Goal: Information Seeking & Learning: Learn about a topic

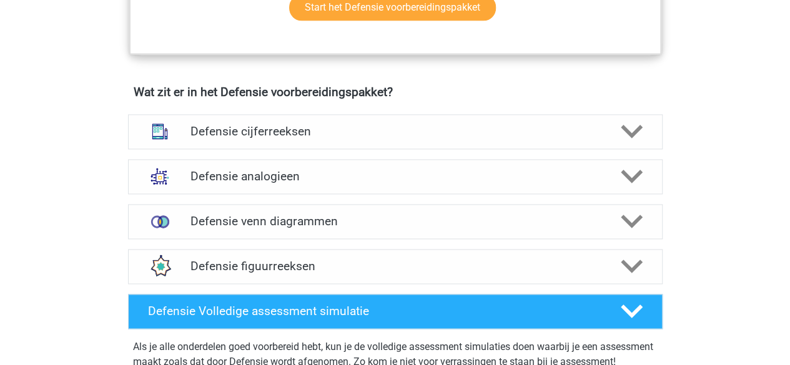
scroll to position [852, 0]
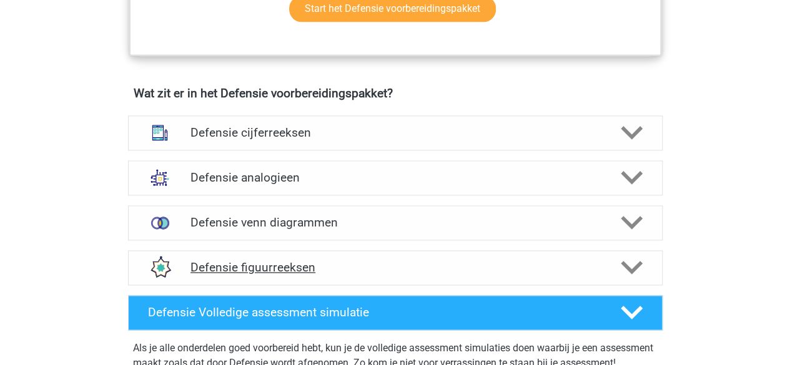
click at [350, 253] on div "Defensie figuurreeksen" at bounding box center [395, 267] width 534 height 35
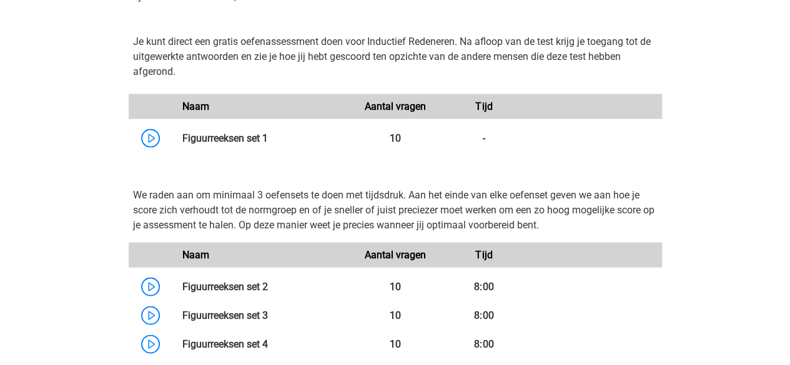
scroll to position [1187, 0]
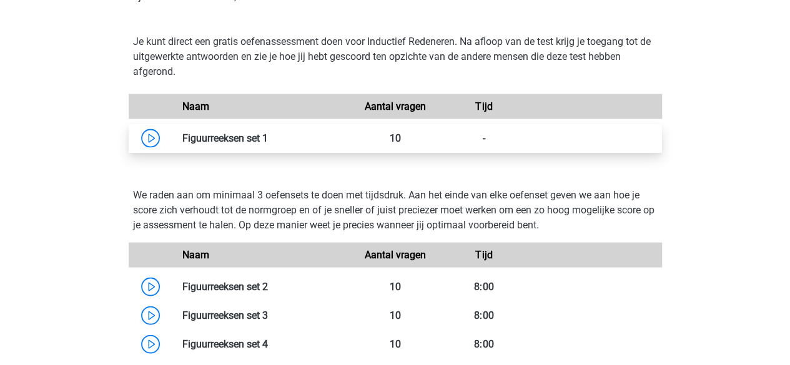
click at [268, 135] on link at bounding box center [268, 138] width 0 height 12
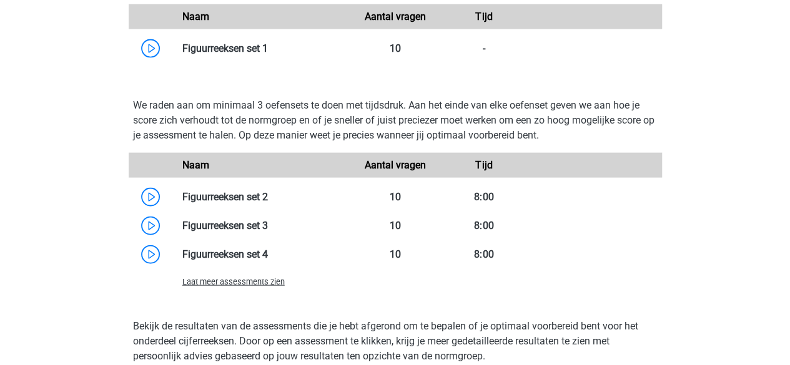
scroll to position [1279, 0]
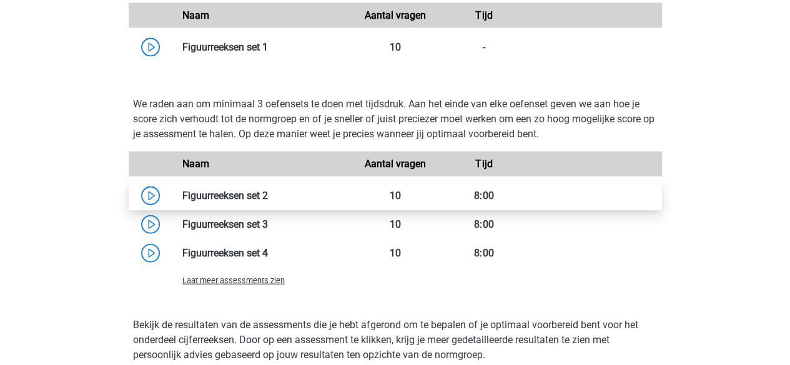
click at [268, 195] on link at bounding box center [268, 196] width 0 height 12
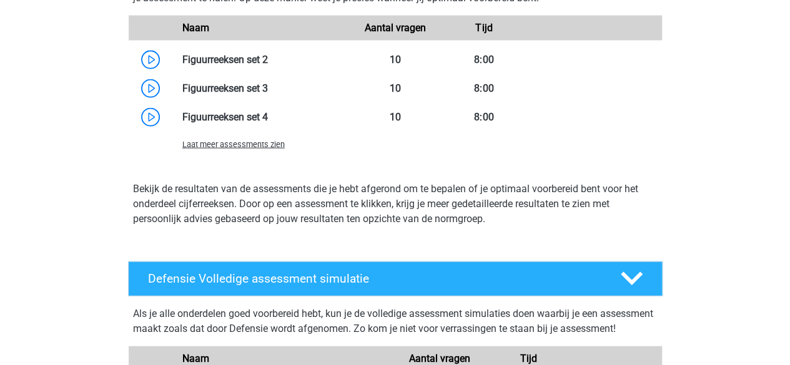
scroll to position [1472, 0]
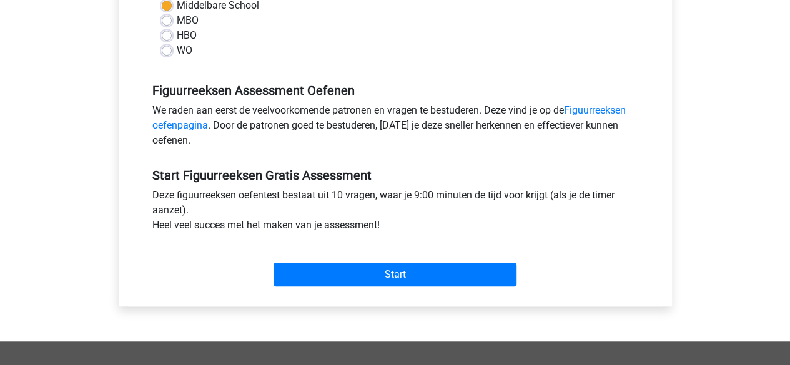
scroll to position [317, 0]
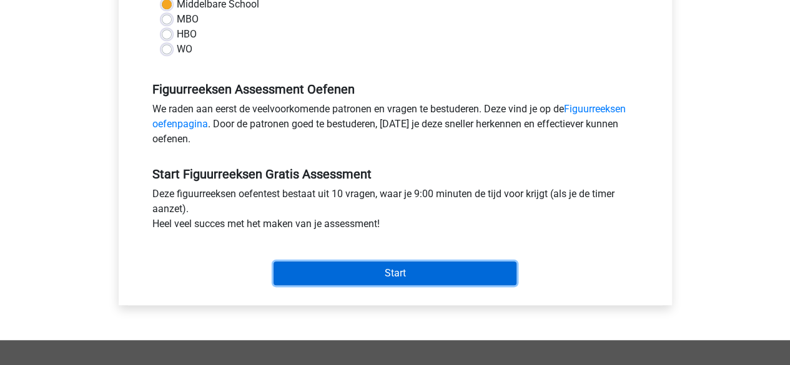
click at [319, 264] on input "Start" at bounding box center [394, 274] width 243 height 24
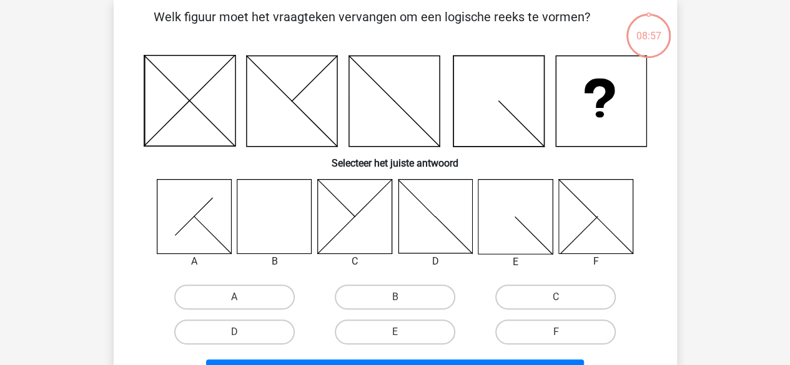
scroll to position [64, 0]
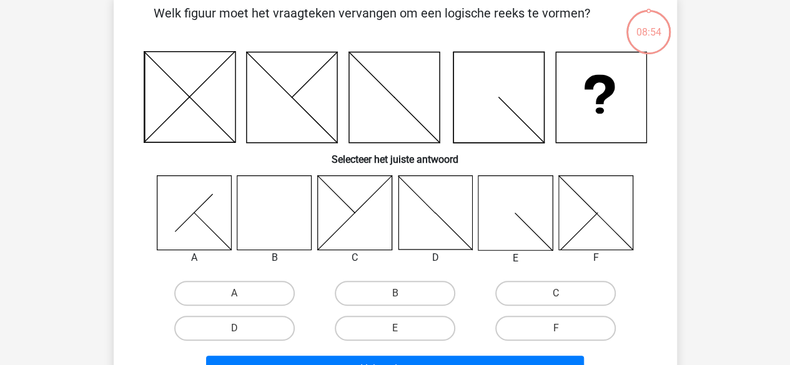
click at [266, 210] on icon at bounding box center [274, 212] width 74 height 74
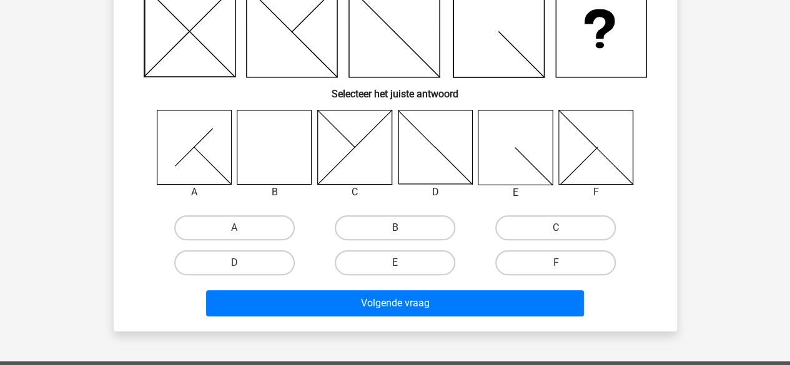
scroll to position [130, 0]
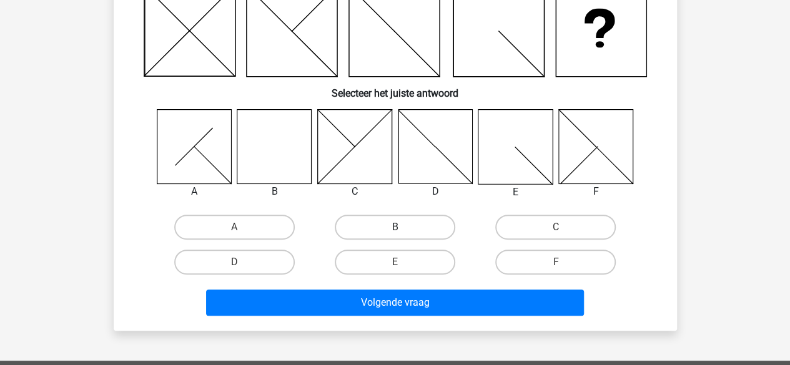
click at [415, 225] on label "B" at bounding box center [395, 227] width 120 height 25
click at [403, 227] on input "B" at bounding box center [399, 231] width 8 height 8
radio input "true"
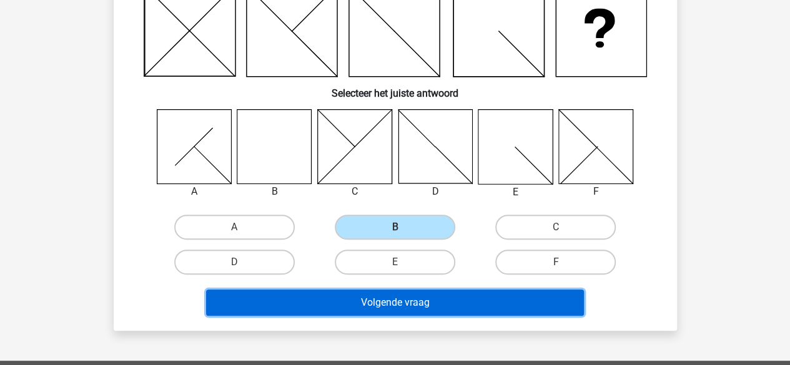
click at [423, 302] on button "Volgende vraag" at bounding box center [395, 303] width 378 height 26
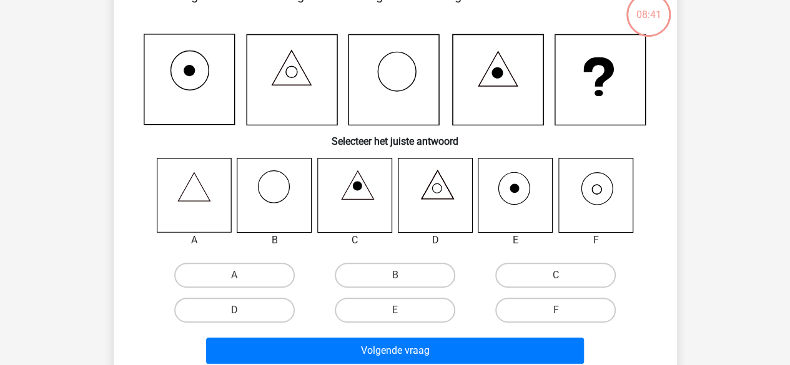
scroll to position [89, 0]
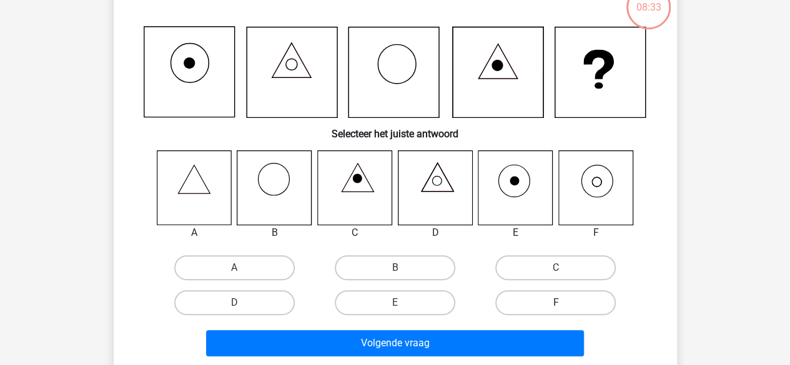
click at [558, 300] on label "F" at bounding box center [555, 302] width 120 height 25
click at [558, 303] on input "F" at bounding box center [560, 307] width 8 height 8
radio input "true"
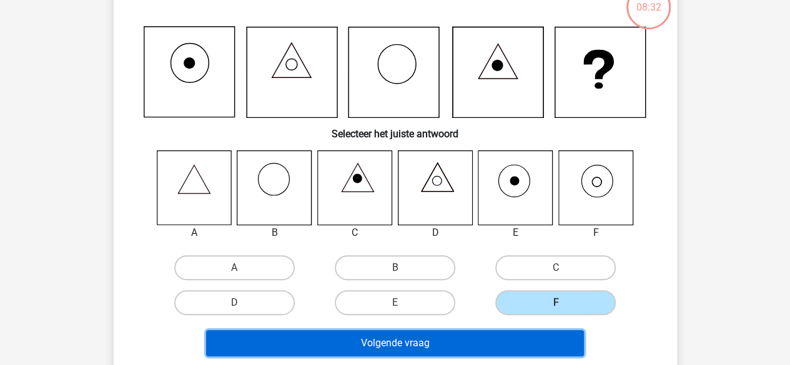
click at [526, 356] on button "Volgende vraag" at bounding box center [395, 343] width 378 height 26
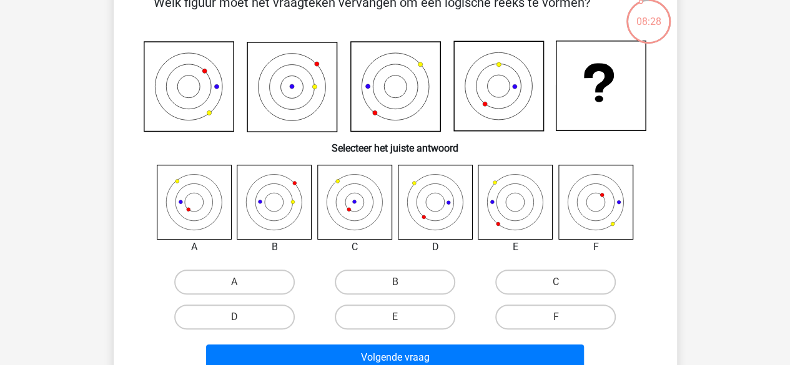
scroll to position [76, 0]
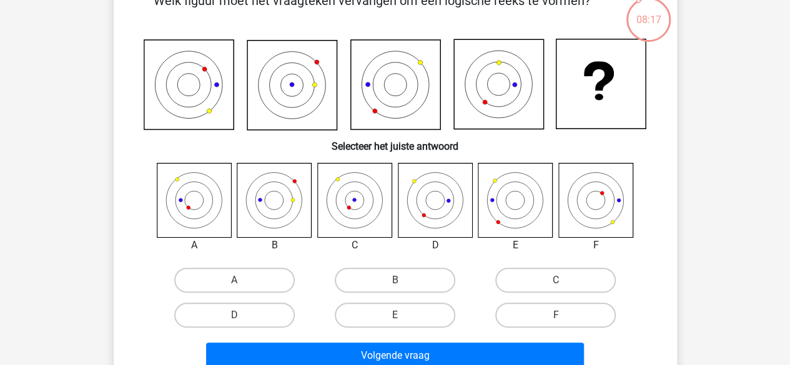
click at [783, 162] on div "Kies premium lieke liekevanhoutum07@gmail.com" at bounding box center [395, 334] width 790 height 820
click at [237, 282] on input "A" at bounding box center [238, 284] width 8 height 8
radio input "true"
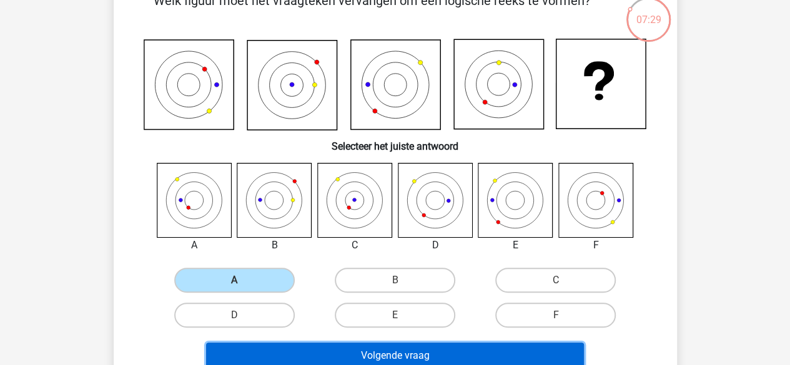
click at [286, 355] on button "Volgende vraag" at bounding box center [395, 356] width 378 height 26
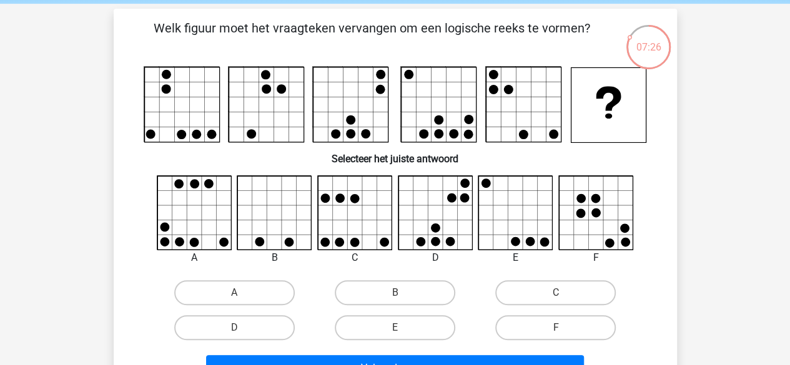
scroll to position [54, 0]
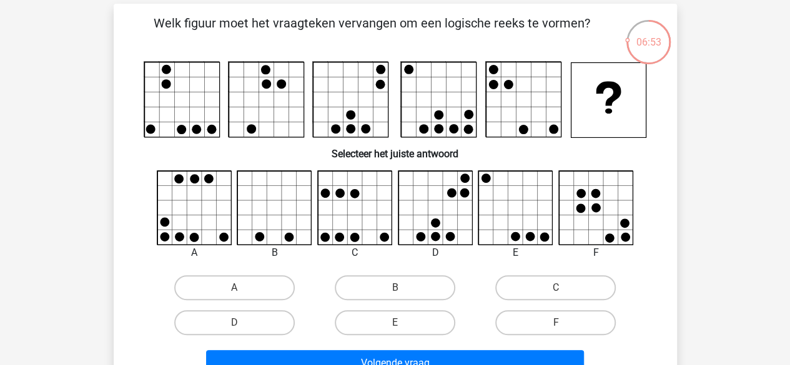
click at [238, 294] on input "A" at bounding box center [238, 292] width 8 height 8
radio input "true"
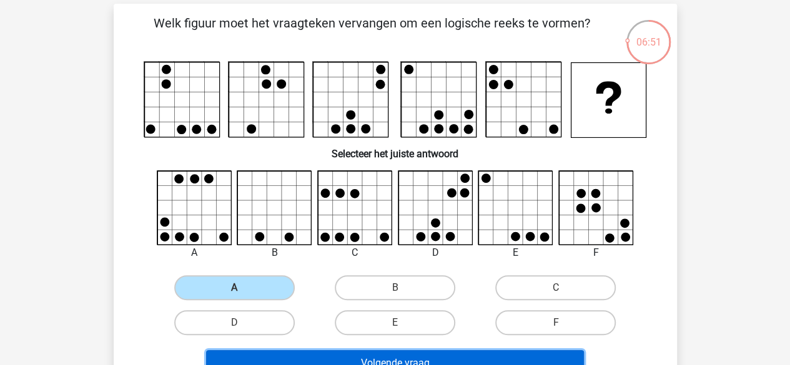
click at [273, 363] on button "Volgende vraag" at bounding box center [395, 363] width 378 height 26
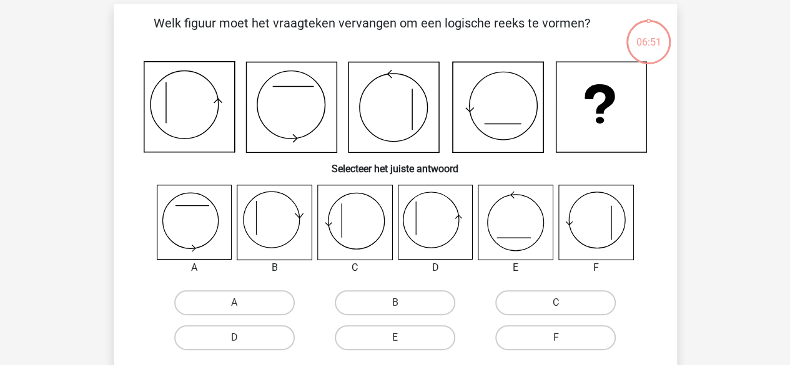
scroll to position [57, 0]
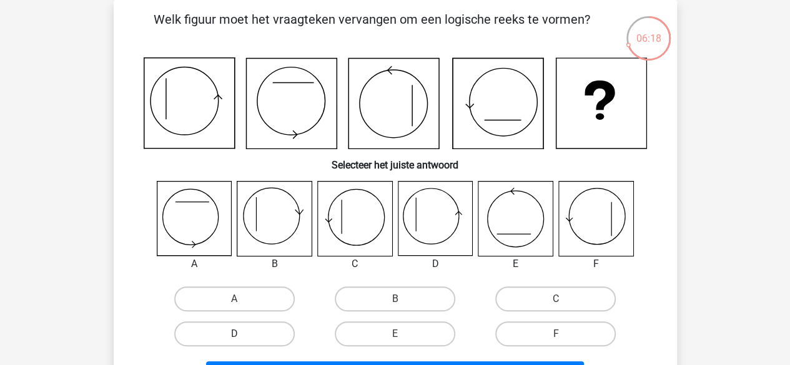
click at [265, 335] on label "D" at bounding box center [234, 334] width 120 height 25
click at [242, 335] on input "D" at bounding box center [238, 338] width 8 height 8
radio input "true"
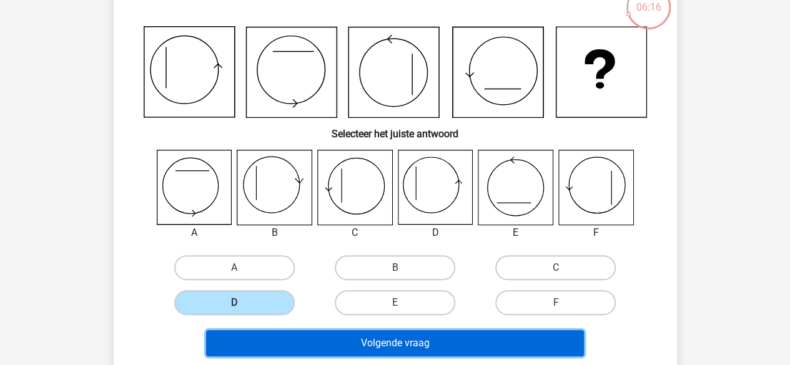
click at [297, 345] on button "Volgende vraag" at bounding box center [395, 343] width 378 height 26
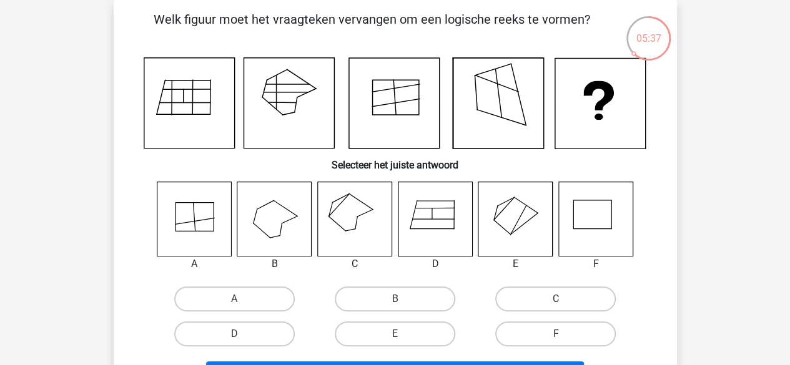
click at [330, 205] on icon at bounding box center [354, 219] width 74 height 74
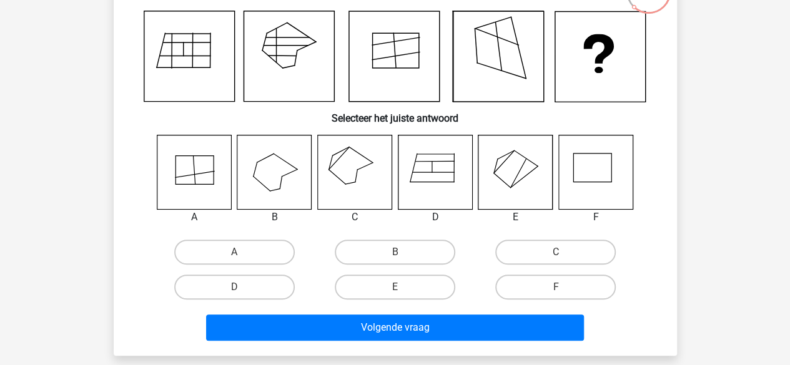
scroll to position [105, 0]
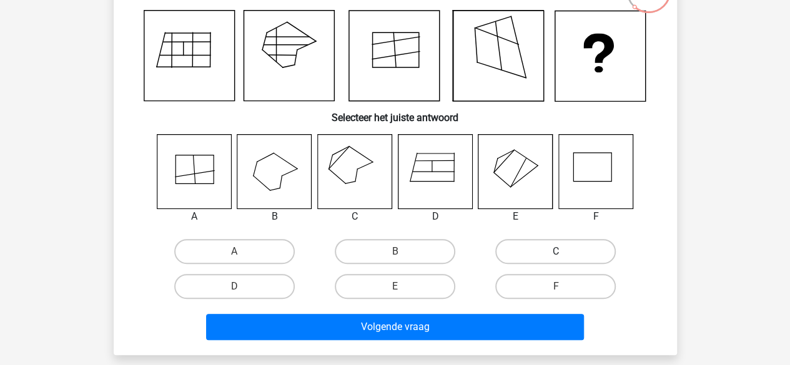
click at [506, 253] on label "C" at bounding box center [555, 251] width 120 height 25
click at [556, 253] on input "C" at bounding box center [560, 256] width 8 height 8
radio input "true"
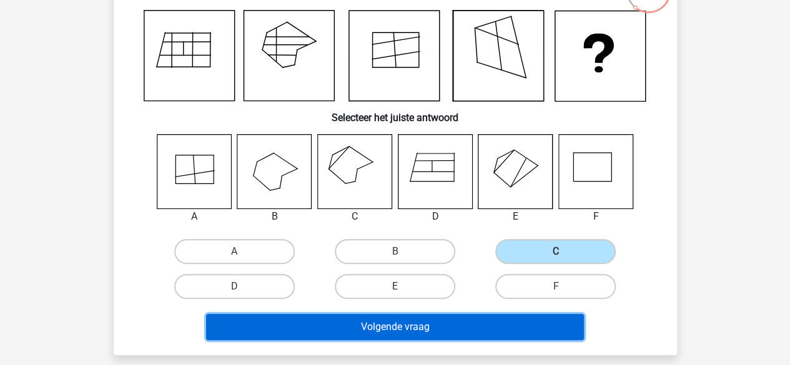
click at [479, 320] on button "Volgende vraag" at bounding box center [395, 327] width 378 height 26
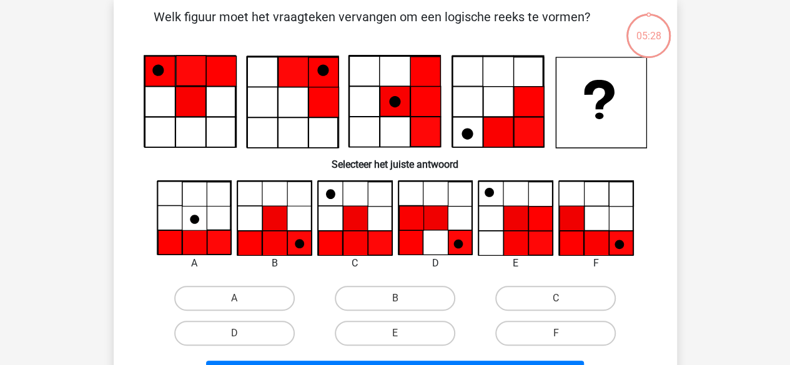
scroll to position [57, 0]
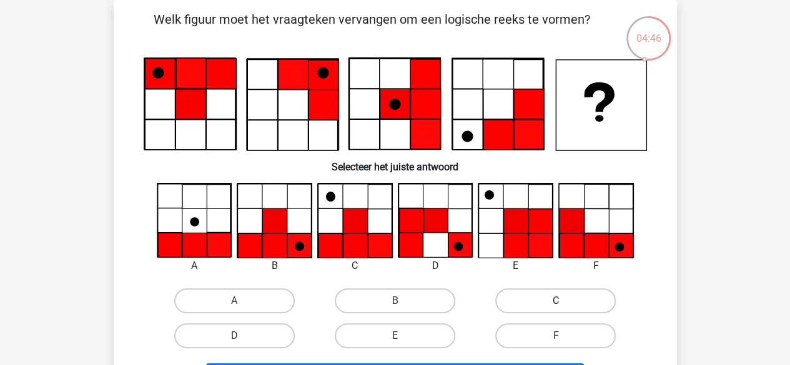
click at [532, 313] on label "C" at bounding box center [555, 300] width 120 height 25
click at [556, 309] on input "C" at bounding box center [560, 305] width 8 height 8
radio input "true"
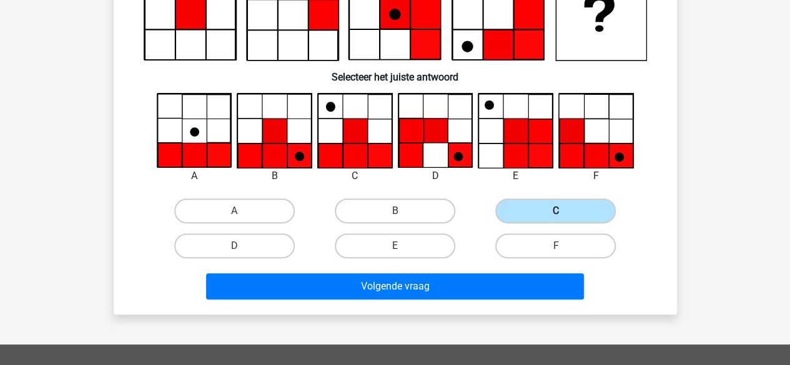
scroll to position [149, 0]
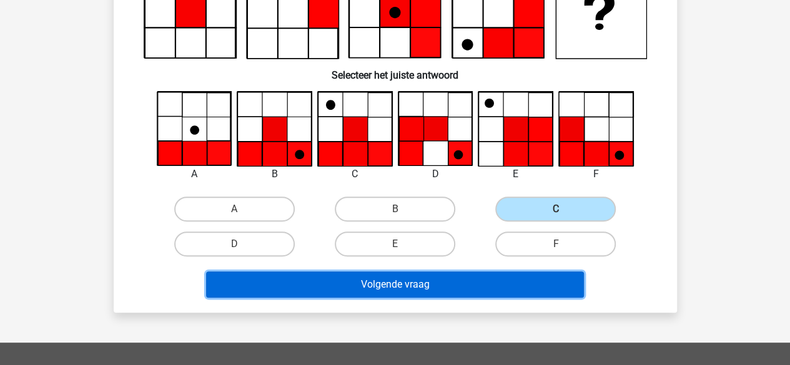
click at [478, 285] on button "Volgende vraag" at bounding box center [395, 285] width 378 height 26
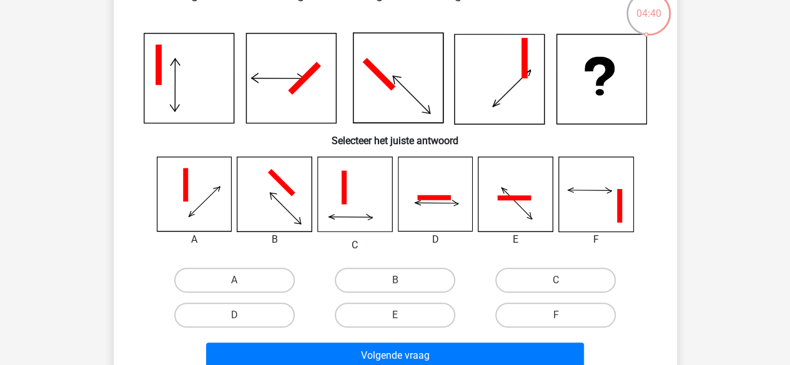
scroll to position [82, 0]
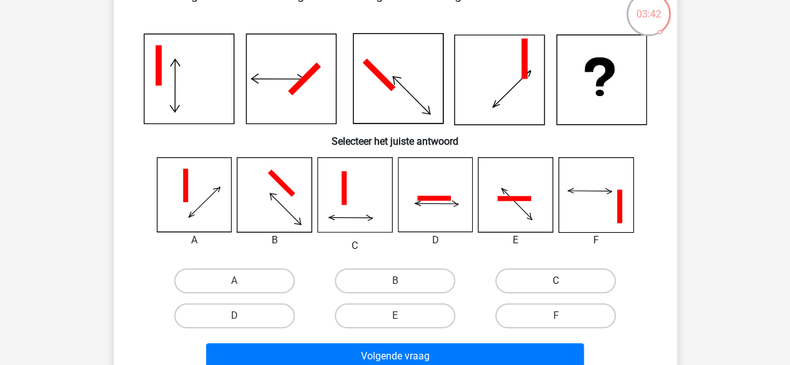
click at [515, 276] on label "C" at bounding box center [555, 280] width 120 height 25
click at [556, 281] on input "C" at bounding box center [560, 285] width 8 height 8
radio input "true"
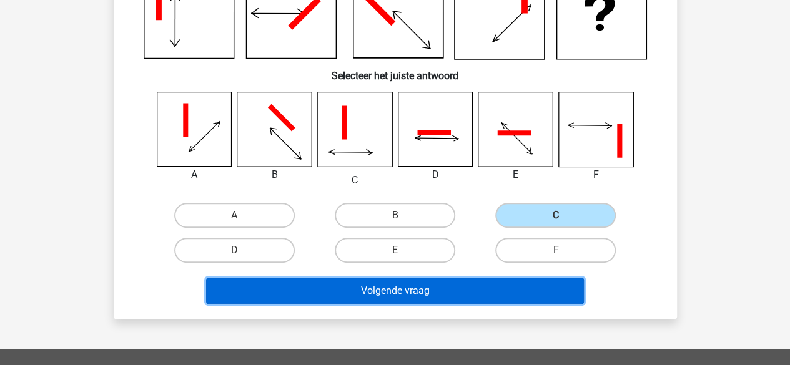
click at [505, 281] on button "Volgende vraag" at bounding box center [395, 291] width 378 height 26
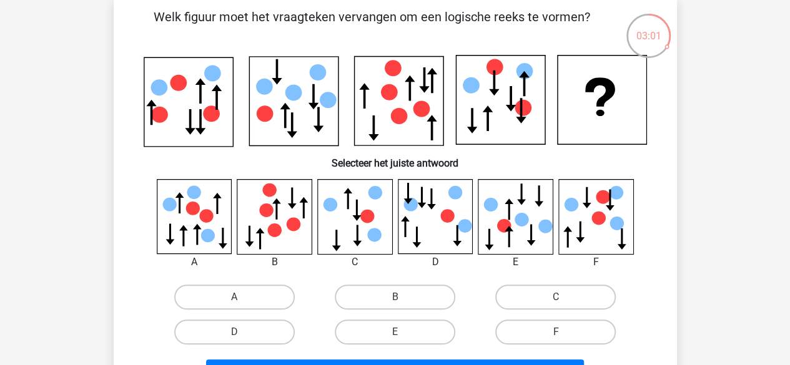
scroll to position [61, 0]
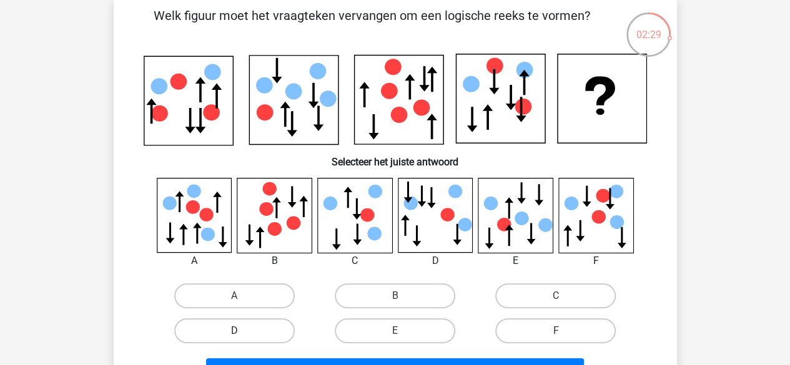
click at [250, 328] on label "D" at bounding box center [234, 330] width 120 height 25
click at [242, 331] on input "D" at bounding box center [238, 335] width 8 height 8
radio input "true"
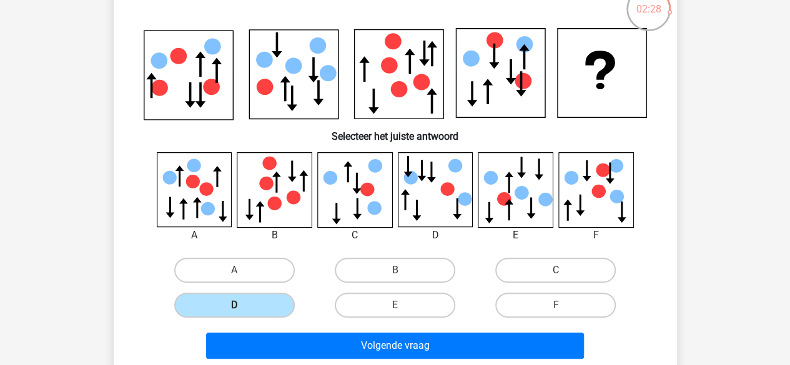
scroll to position [92, 0]
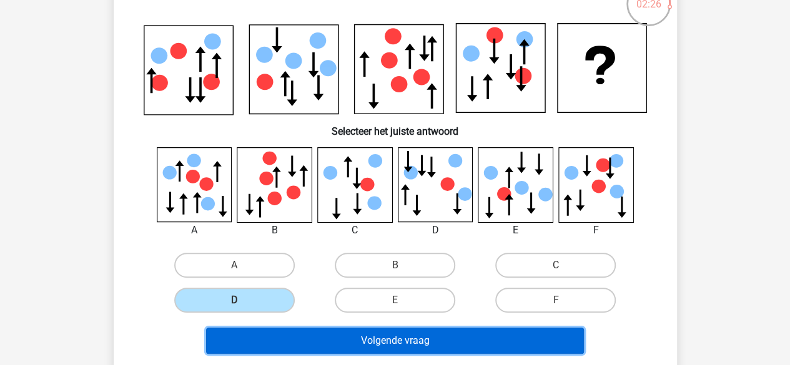
click at [307, 340] on button "Volgende vraag" at bounding box center [395, 341] width 378 height 26
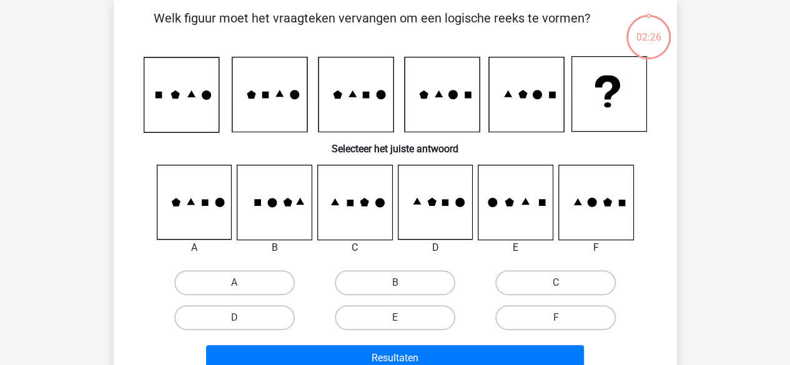
scroll to position [57, 0]
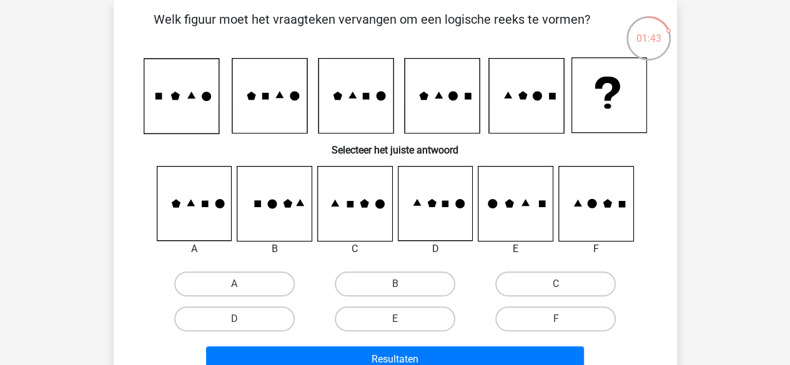
click at [225, 270] on div "A" at bounding box center [234, 284] width 160 height 35
click at [231, 282] on label "A" at bounding box center [234, 284] width 120 height 25
click at [234, 284] on input "A" at bounding box center [238, 288] width 8 height 8
radio input "true"
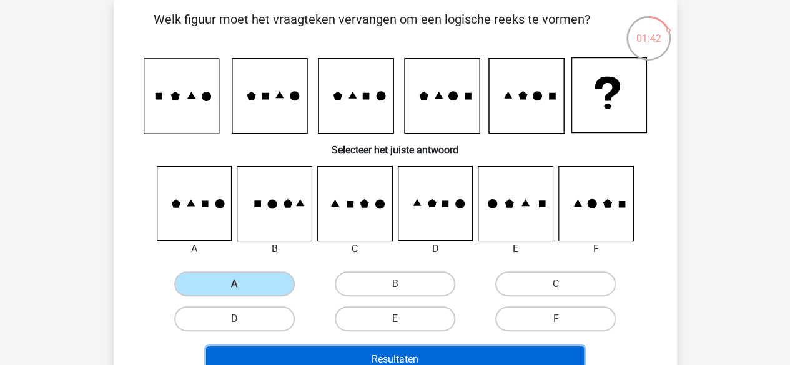
click at [267, 358] on button "Resultaten" at bounding box center [395, 359] width 378 height 26
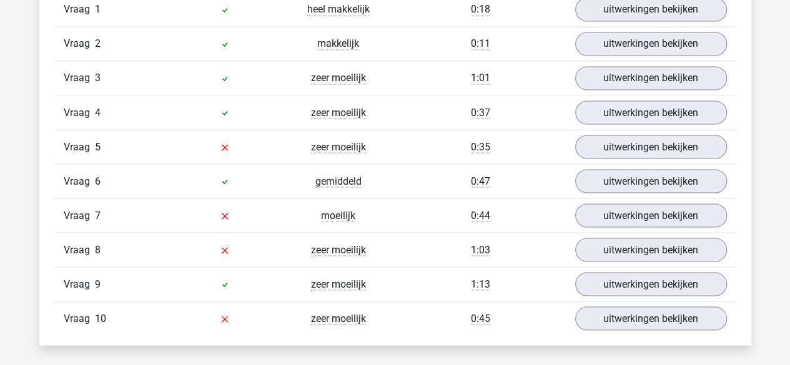
scroll to position [1091, 0]
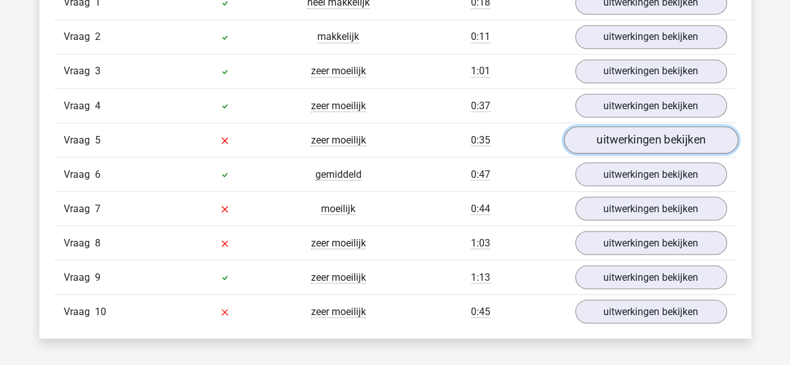
click at [597, 134] on link "uitwerkingen bekijken" at bounding box center [650, 140] width 174 height 27
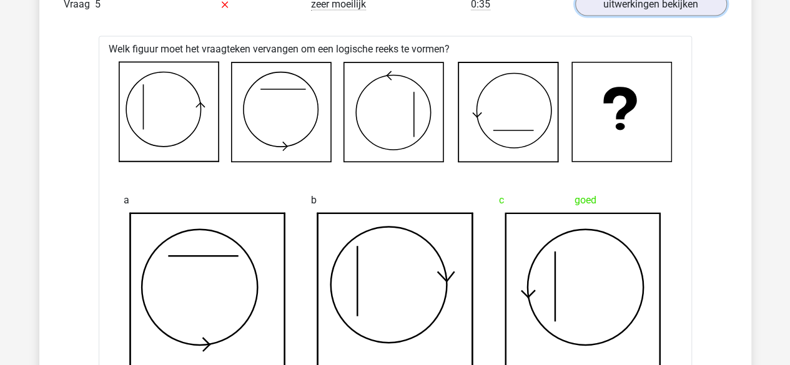
scroll to position [1193, 0]
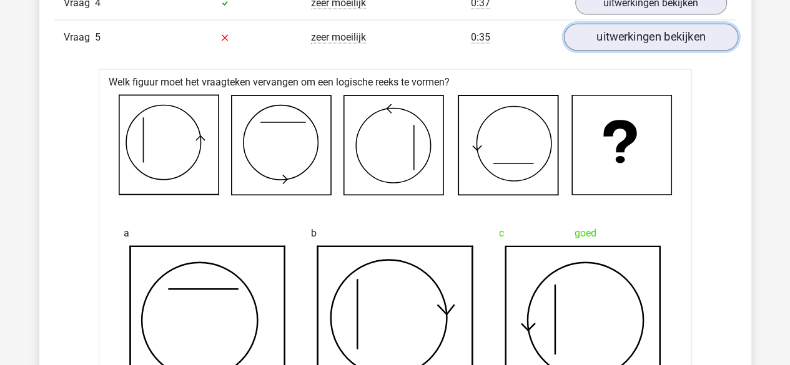
click at [626, 39] on link "uitwerkingen bekijken" at bounding box center [650, 37] width 174 height 27
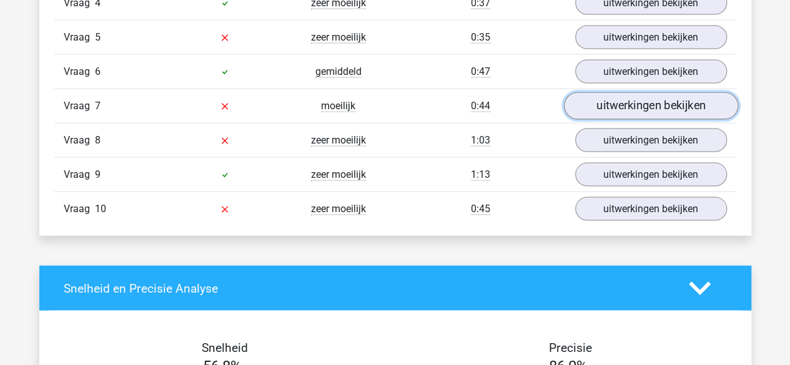
click at [624, 99] on link "uitwerkingen bekijken" at bounding box center [650, 106] width 174 height 27
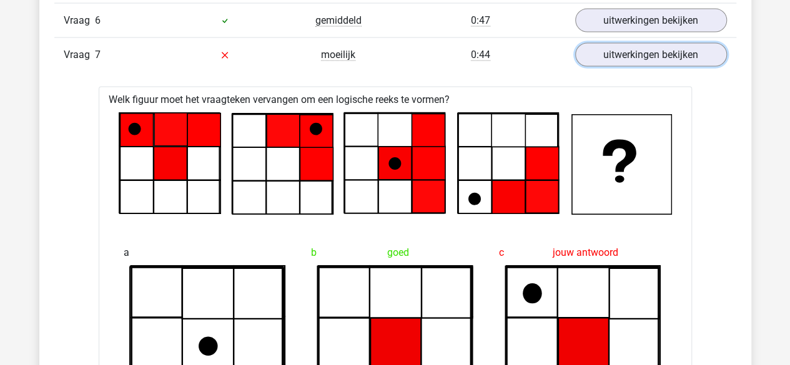
scroll to position [1244, 0]
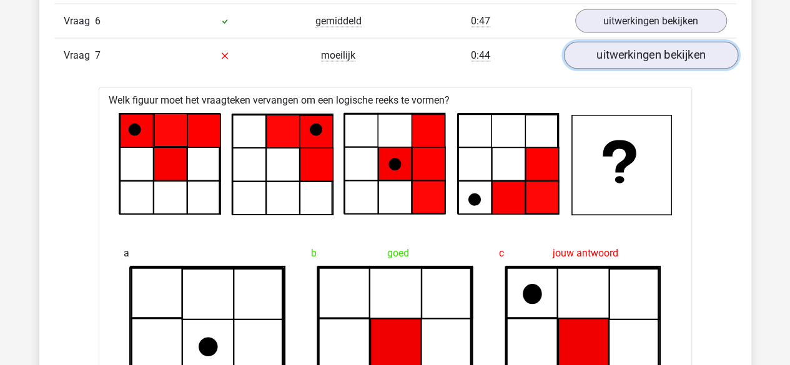
click at [661, 61] on link "uitwerkingen bekijken" at bounding box center [650, 55] width 174 height 27
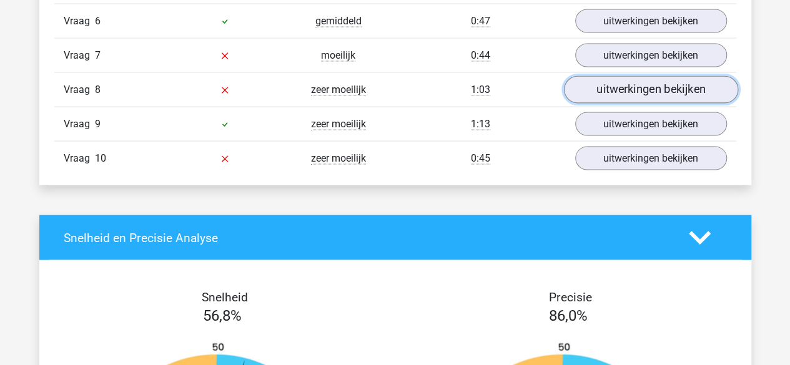
click at [645, 92] on link "uitwerkingen bekijken" at bounding box center [650, 90] width 174 height 27
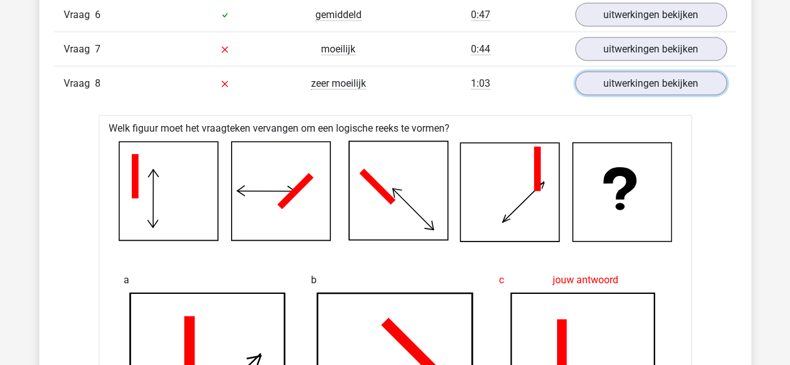
scroll to position [1242, 0]
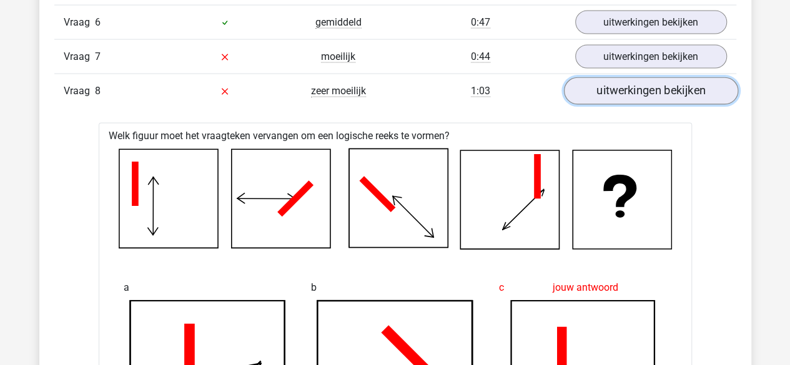
click at [611, 80] on link "uitwerkingen bekijken" at bounding box center [650, 91] width 174 height 27
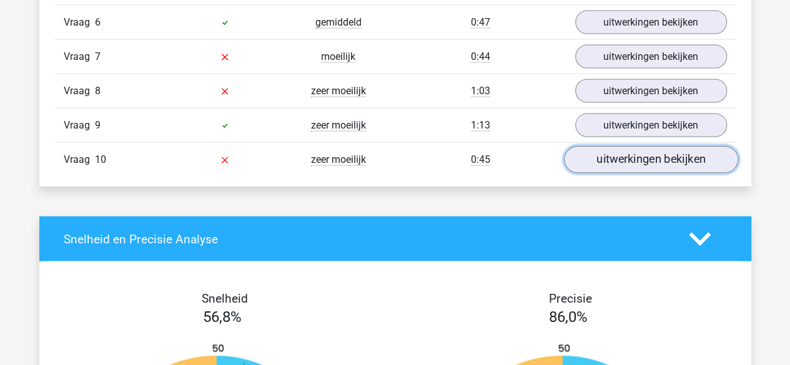
click at [601, 150] on link "uitwerkingen bekijken" at bounding box center [650, 160] width 174 height 27
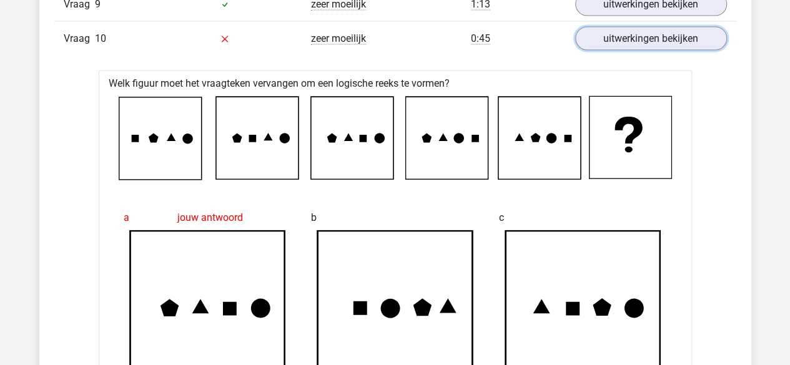
scroll to position [1323, 0]
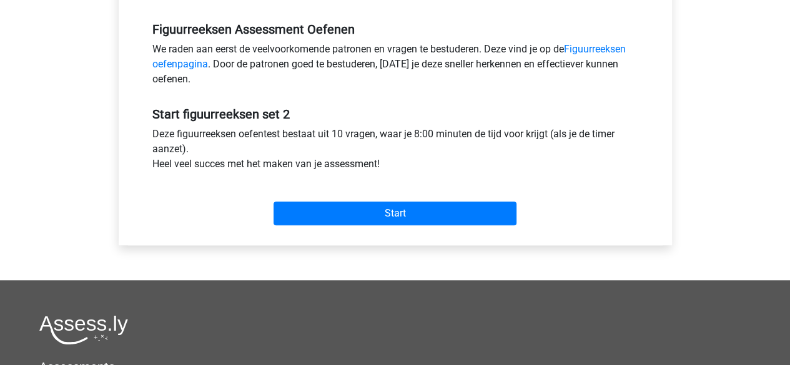
scroll to position [386, 0]
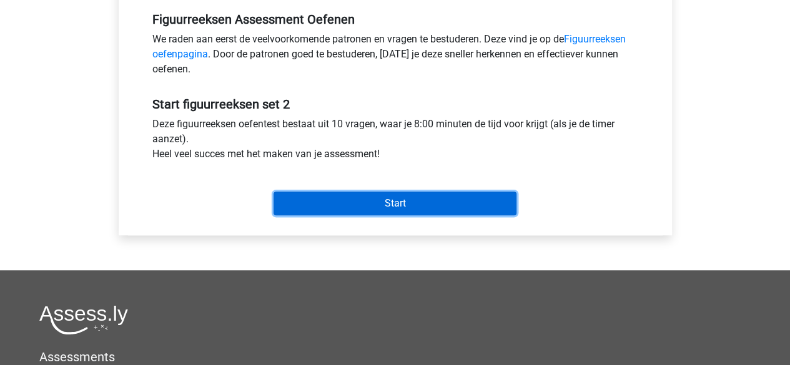
click at [426, 199] on input "Start" at bounding box center [394, 204] width 243 height 24
click at [381, 199] on input "Start" at bounding box center [394, 204] width 243 height 24
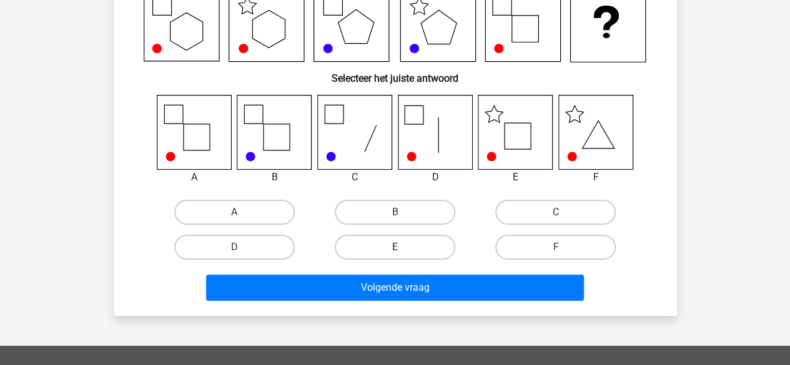
scroll to position [130, 0]
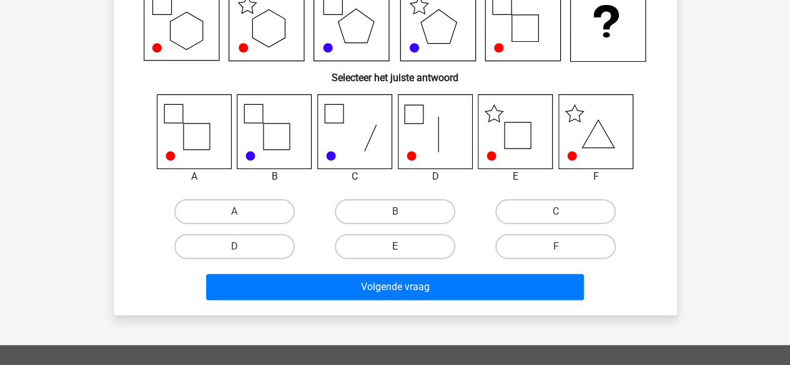
click at [415, 252] on label "E" at bounding box center [395, 246] width 120 height 25
click at [403, 252] on input "E" at bounding box center [399, 251] width 8 height 8
radio input "true"
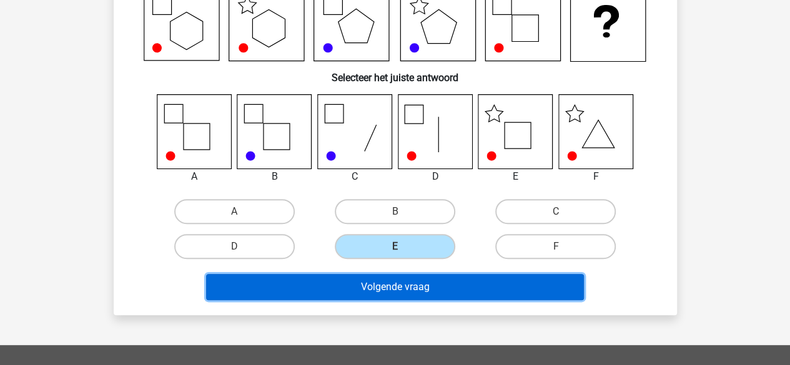
click at [408, 277] on button "Volgende vraag" at bounding box center [395, 287] width 378 height 26
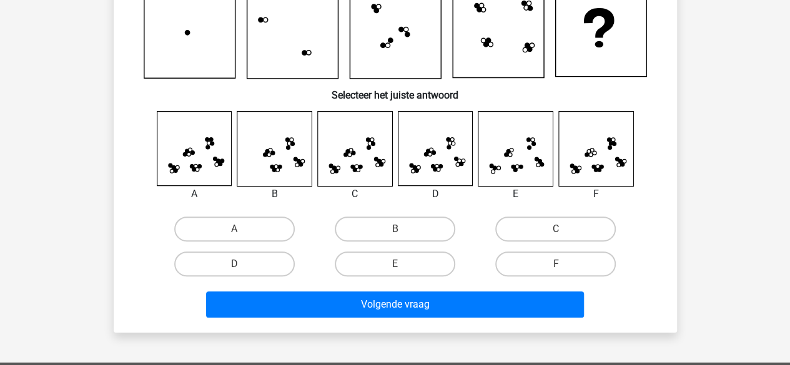
scroll to position [57, 0]
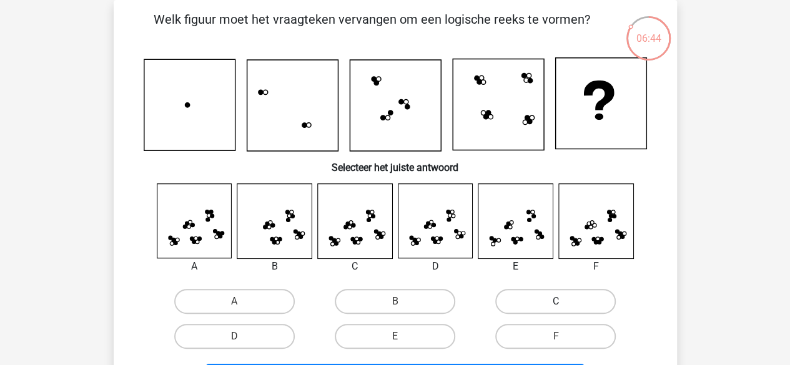
click at [579, 300] on label "C" at bounding box center [555, 301] width 120 height 25
click at [564, 302] on input "C" at bounding box center [560, 306] width 8 height 8
radio input "true"
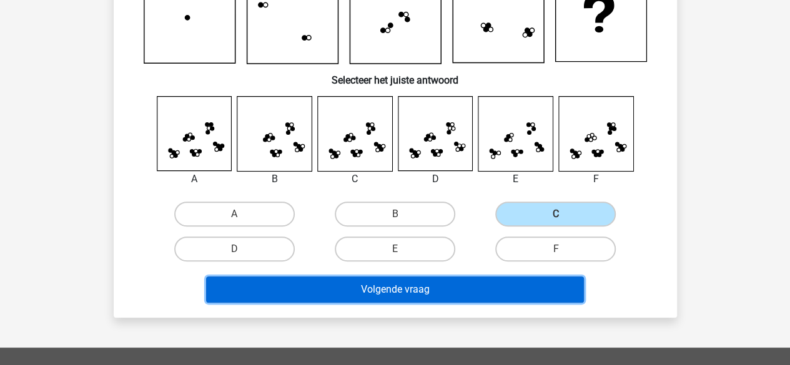
click at [544, 287] on button "Volgende vraag" at bounding box center [395, 290] width 378 height 26
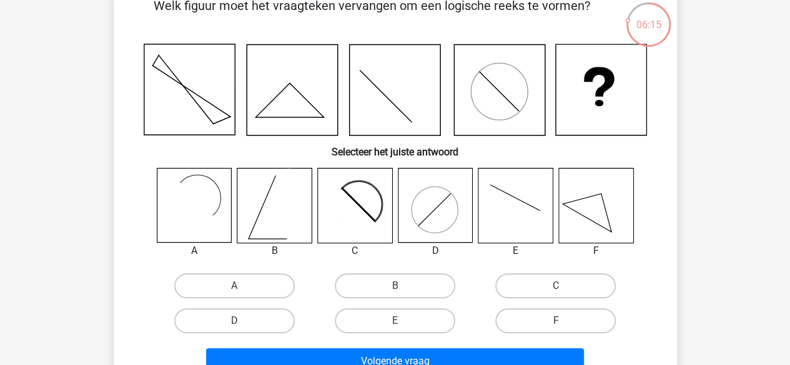
scroll to position [82, 0]
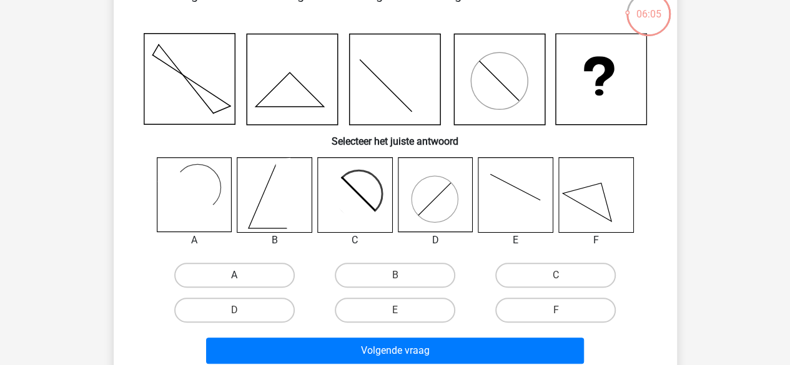
click at [252, 265] on label "A" at bounding box center [234, 275] width 120 height 25
click at [242, 275] on input "A" at bounding box center [238, 279] width 8 height 8
radio input "true"
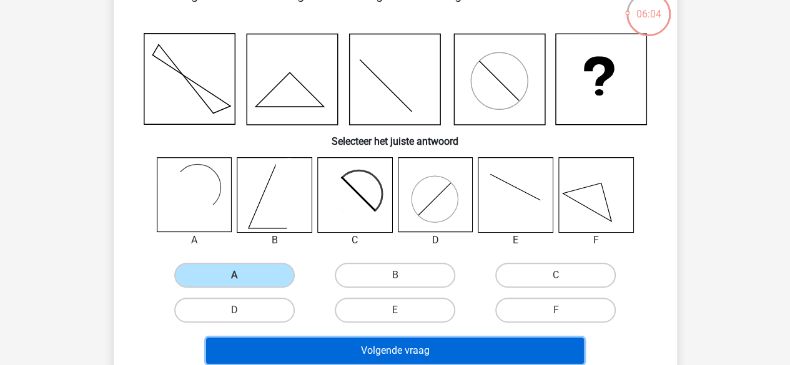
click at [285, 343] on button "Volgende vraag" at bounding box center [395, 351] width 378 height 26
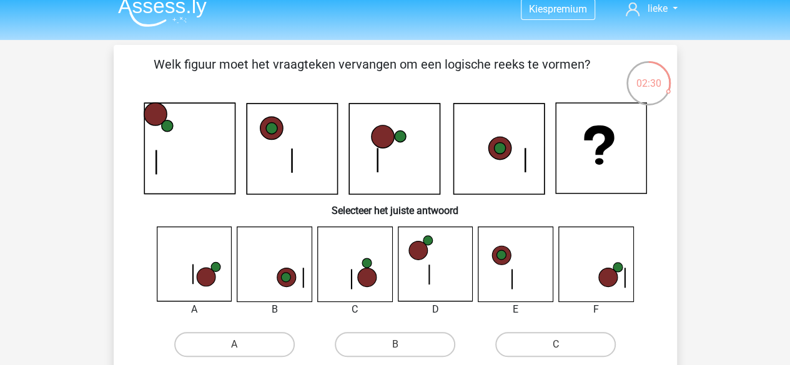
scroll to position [0, 0]
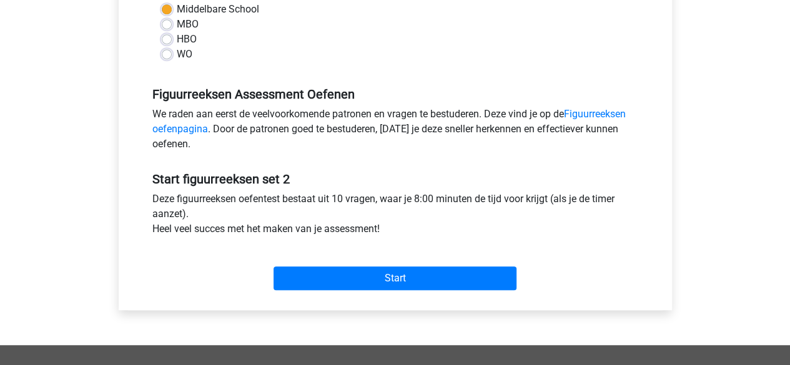
scroll to position [368, 0]
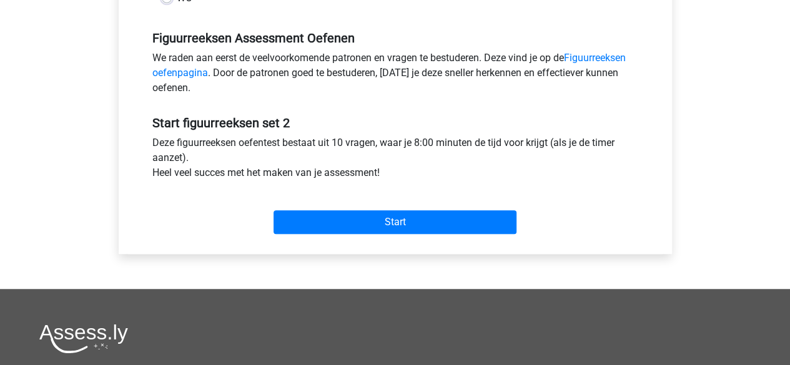
click at [430, 208] on div "Start" at bounding box center [395, 212] width 504 height 44
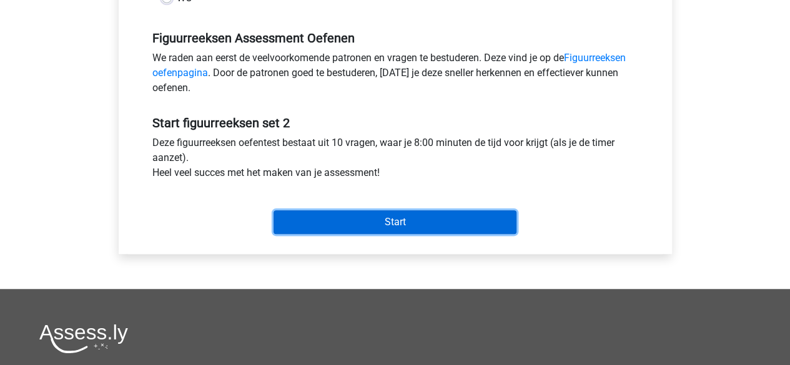
click at [431, 221] on input "Start" at bounding box center [394, 222] width 243 height 24
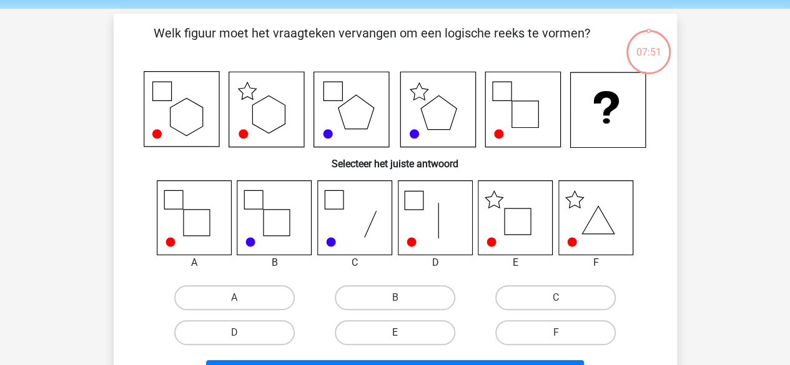
scroll to position [42, 0]
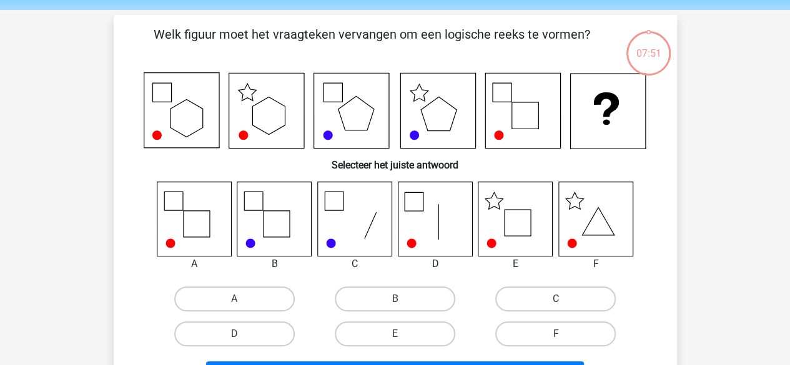
click at [381, 320] on div "E" at bounding box center [395, 334] width 160 height 35
click at [406, 331] on label "E" at bounding box center [395, 334] width 120 height 25
click at [403, 334] on input "E" at bounding box center [399, 338] width 8 height 8
radio input "true"
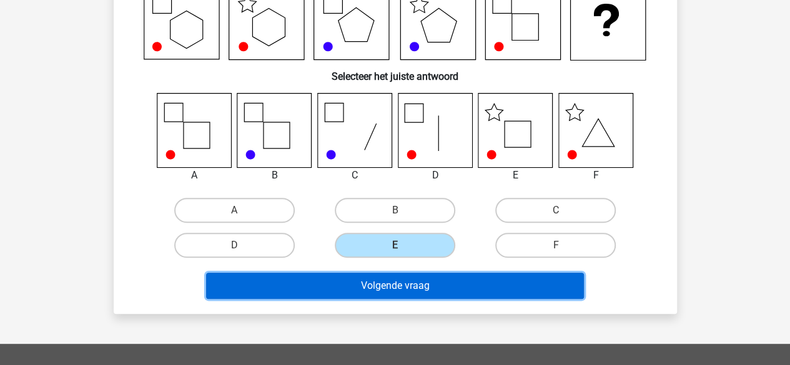
click at [548, 283] on button "Volgende vraag" at bounding box center [395, 286] width 378 height 26
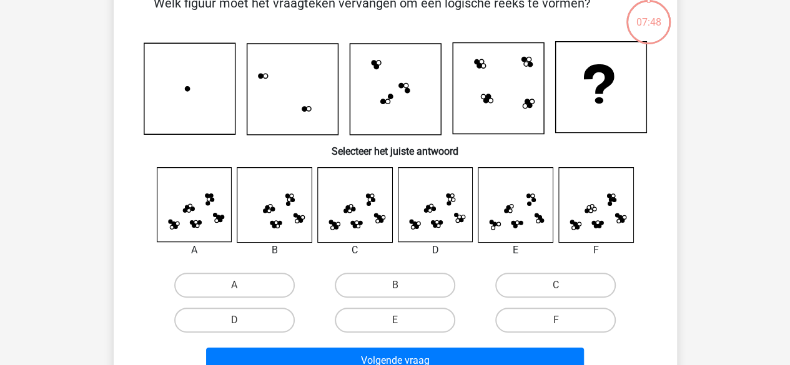
scroll to position [57, 0]
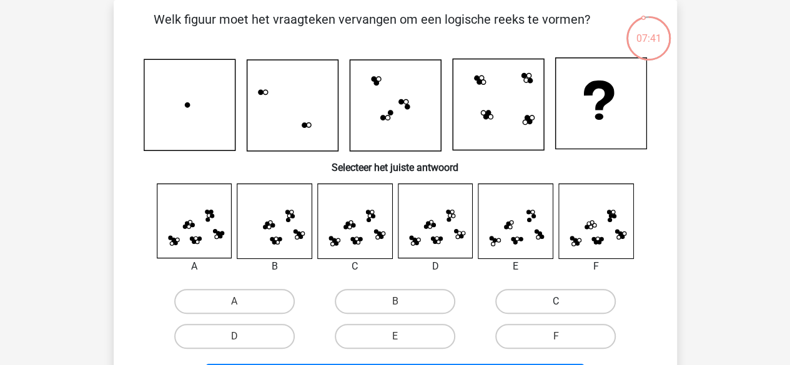
click at [513, 307] on label "C" at bounding box center [555, 301] width 120 height 25
click at [556, 307] on input "C" at bounding box center [560, 306] width 8 height 8
radio input "true"
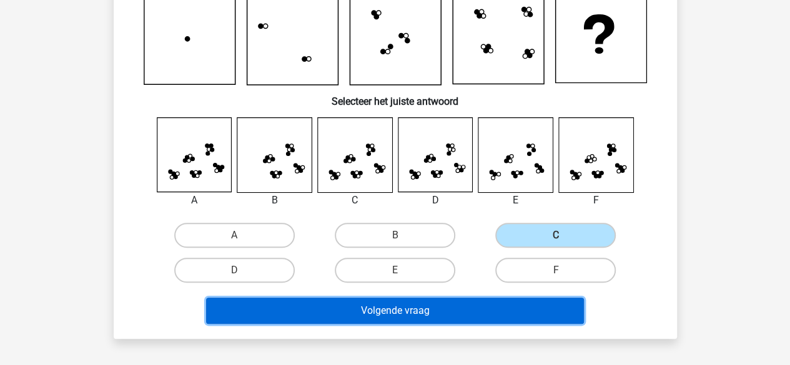
click at [481, 313] on button "Volgende vraag" at bounding box center [395, 311] width 378 height 26
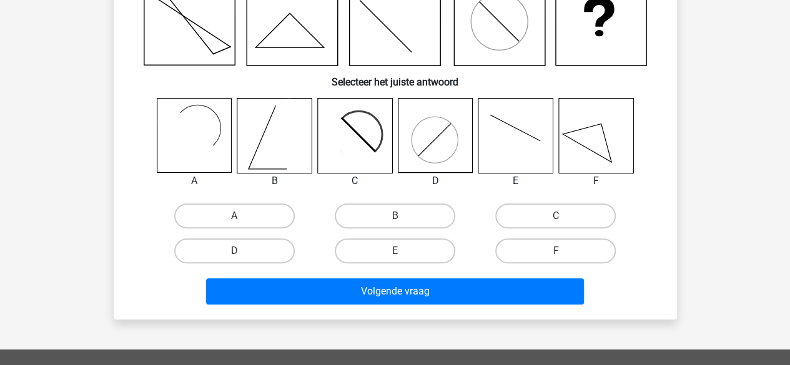
scroll to position [150, 0]
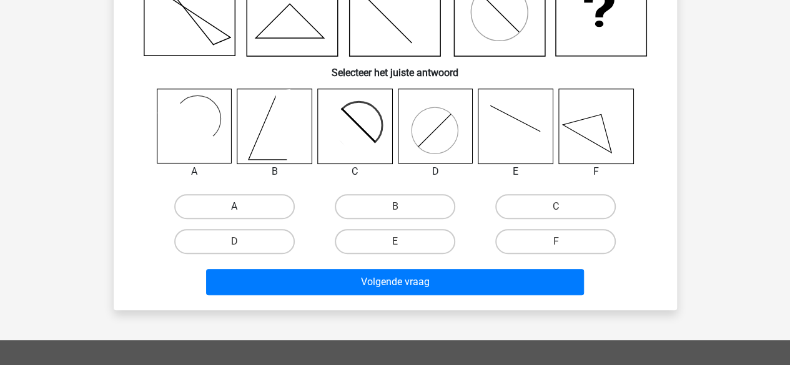
click at [272, 210] on label "A" at bounding box center [234, 206] width 120 height 25
click at [242, 210] on input "A" at bounding box center [238, 211] width 8 height 8
radio input "true"
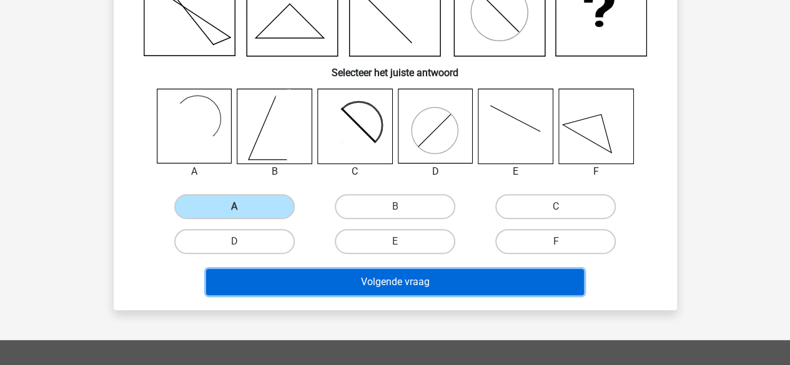
click at [291, 293] on button "Volgende vraag" at bounding box center [395, 282] width 378 height 26
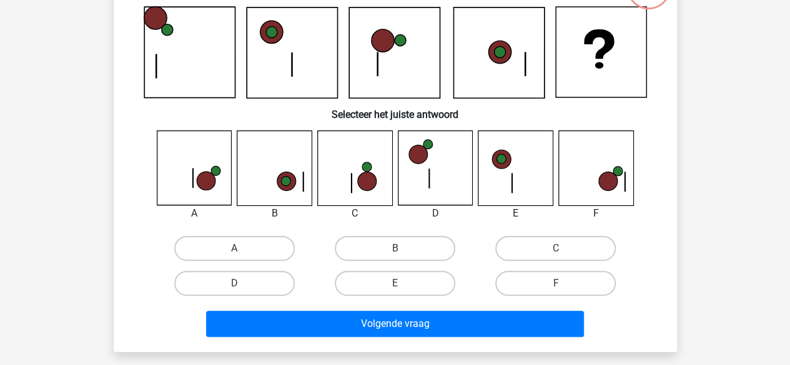
scroll to position [57, 0]
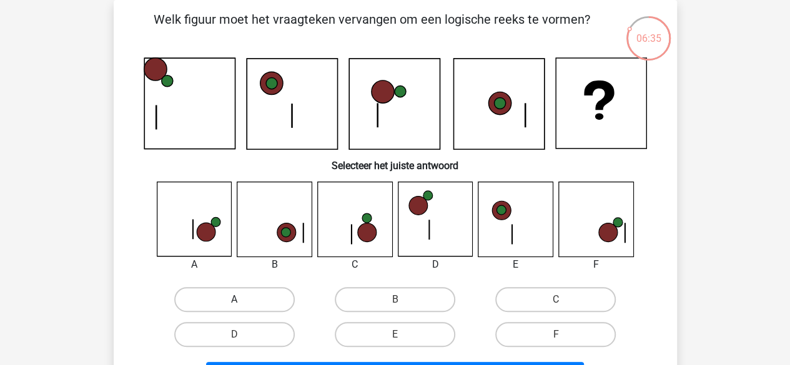
click at [243, 300] on label "A" at bounding box center [234, 299] width 120 height 25
click at [242, 300] on input "A" at bounding box center [238, 304] width 8 height 8
radio input "true"
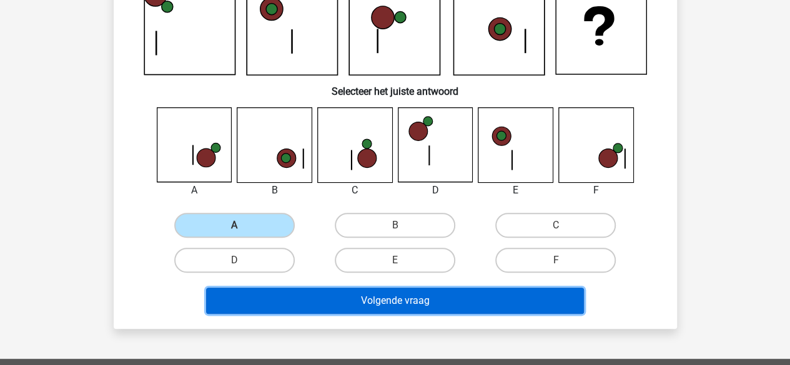
click at [285, 299] on button "Volgende vraag" at bounding box center [395, 301] width 378 height 26
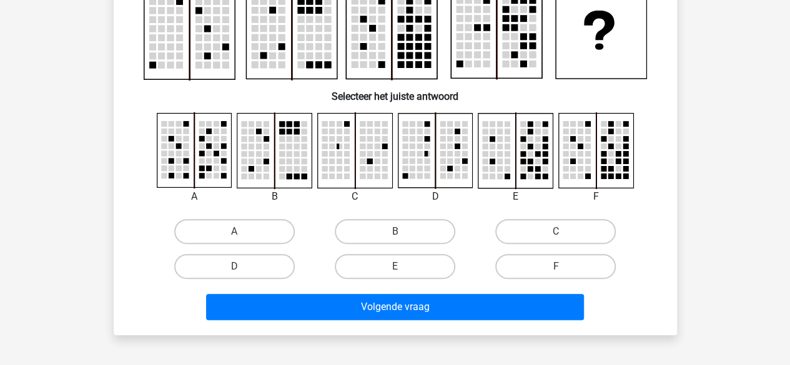
scroll to position [139, 0]
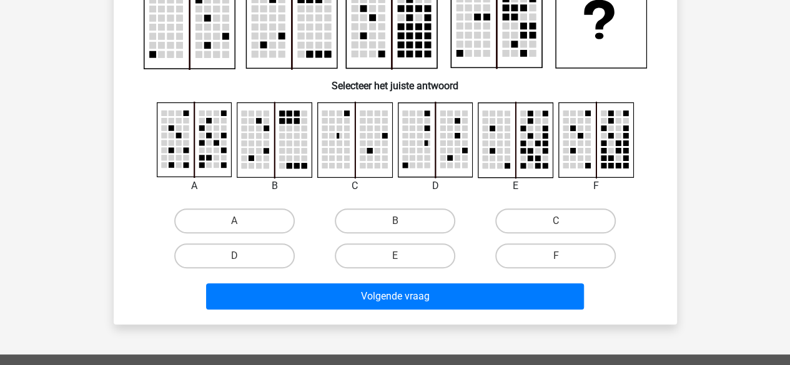
click at [486, 263] on div "F" at bounding box center [555, 255] width 150 height 25
drag, startPoint x: 494, startPoint y: 263, endPoint x: 518, endPoint y: 258, distance: 24.7
click at [518, 258] on div "F" at bounding box center [555, 255] width 150 height 25
click at [518, 258] on label "F" at bounding box center [555, 255] width 120 height 25
click at [556, 258] on input "F" at bounding box center [560, 260] width 8 height 8
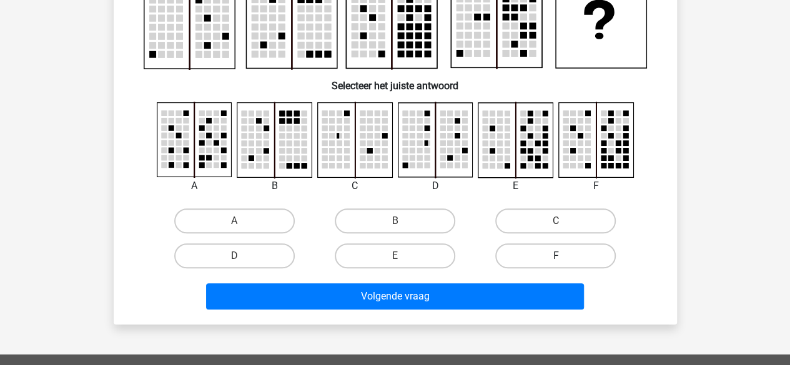
radio input "true"
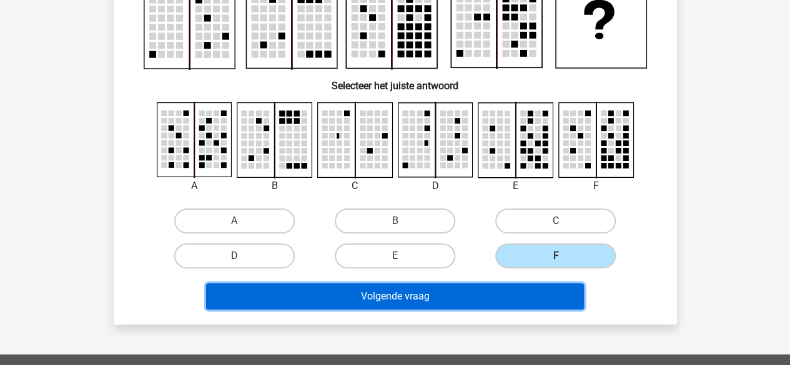
click at [506, 293] on button "Volgende vraag" at bounding box center [395, 296] width 378 height 26
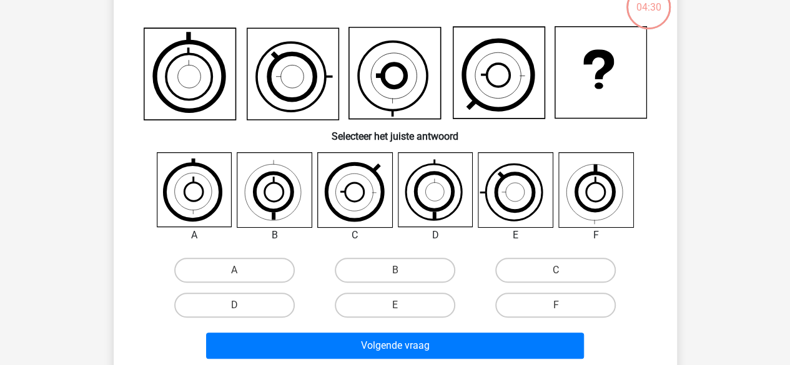
scroll to position [57, 0]
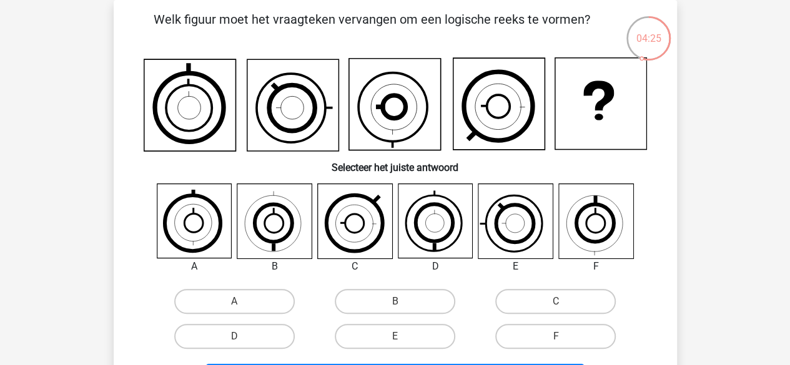
click at [497, 227] on icon at bounding box center [514, 223] width 52 height 52
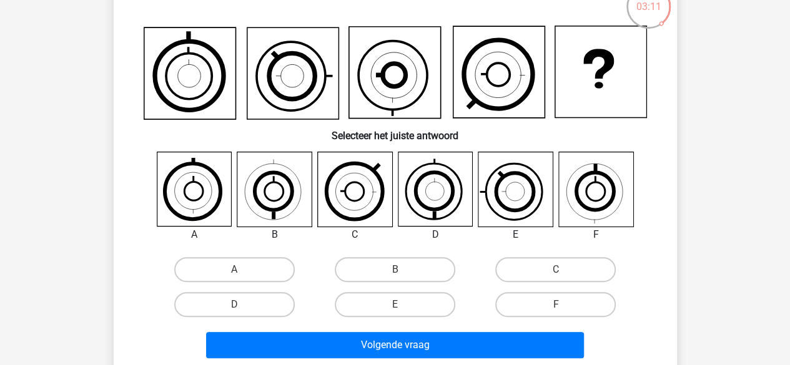
scroll to position [91, 0]
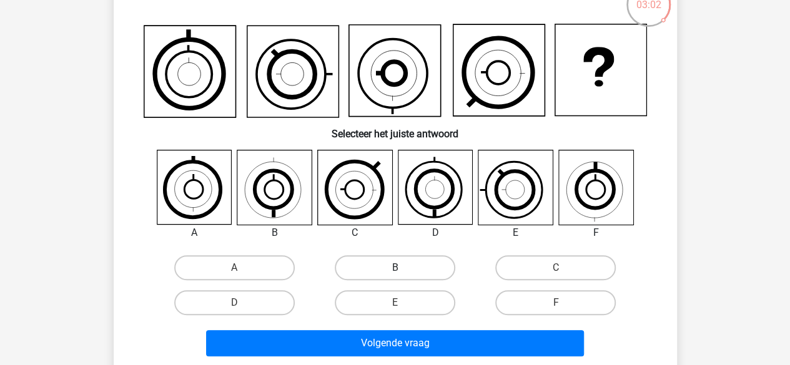
click at [383, 260] on label "B" at bounding box center [395, 267] width 120 height 25
click at [395, 268] on input "B" at bounding box center [399, 272] width 8 height 8
radio input "true"
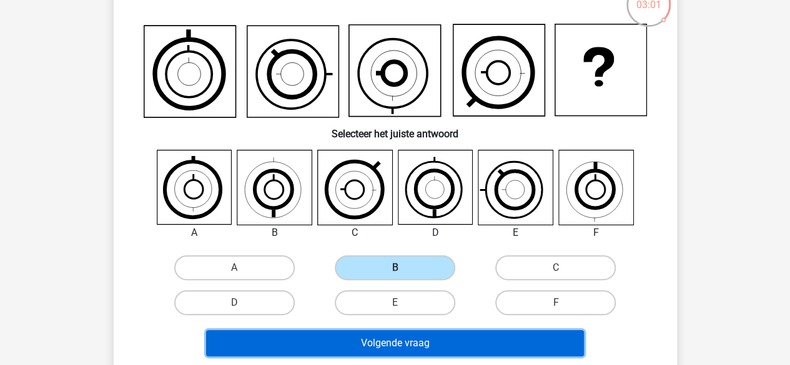
click at [394, 344] on button "Volgende vraag" at bounding box center [395, 343] width 378 height 26
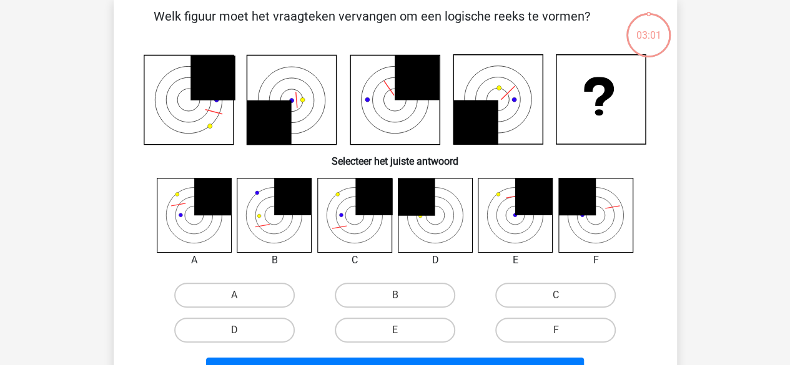
scroll to position [57, 0]
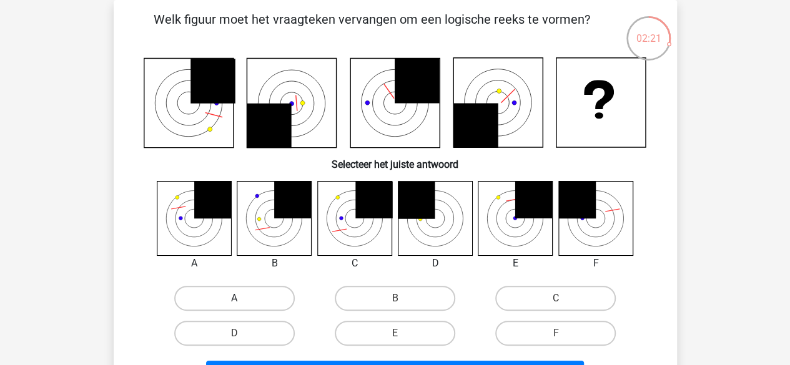
click at [270, 290] on label "A" at bounding box center [234, 298] width 120 height 25
click at [242, 298] on input "A" at bounding box center [238, 302] width 8 height 8
radio input "true"
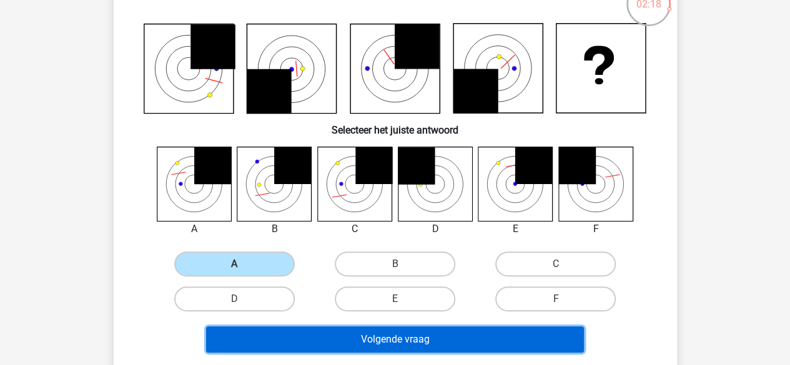
click at [291, 335] on button "Volgende vraag" at bounding box center [395, 339] width 378 height 26
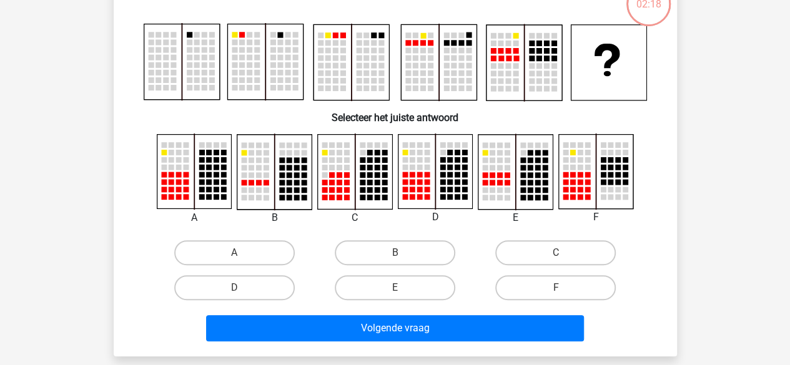
scroll to position [57, 0]
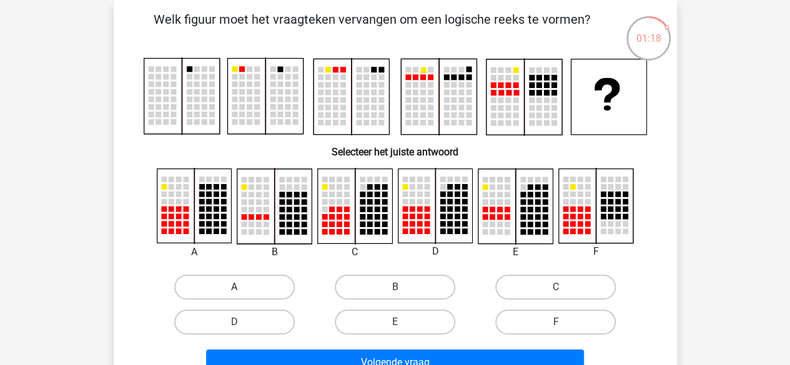
click at [268, 283] on label "A" at bounding box center [234, 287] width 120 height 25
click at [242, 287] on input "A" at bounding box center [238, 291] width 8 height 8
radio input "true"
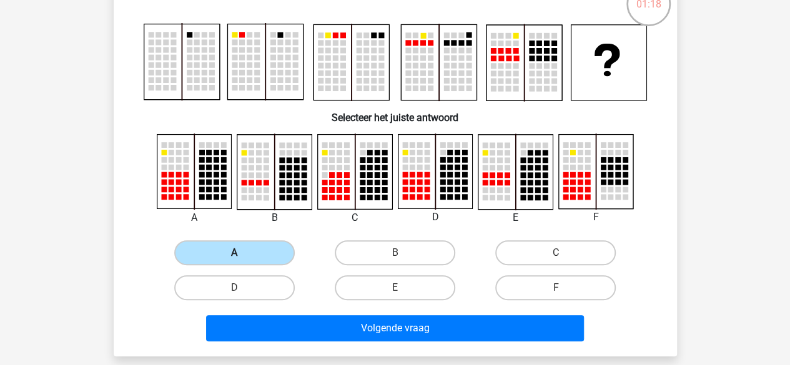
scroll to position [94, 0]
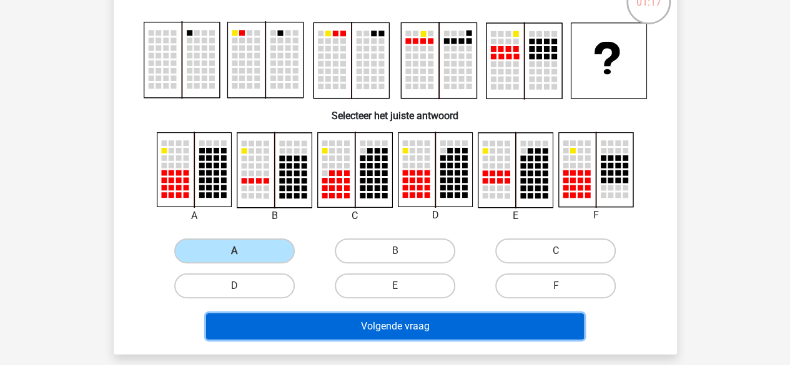
click at [283, 330] on button "Volgende vraag" at bounding box center [395, 326] width 378 height 26
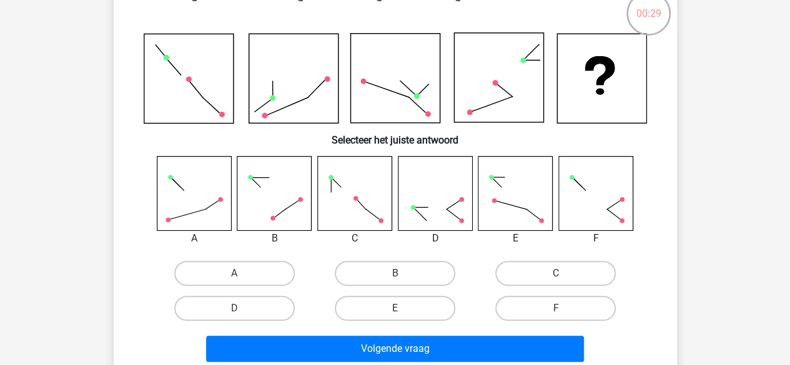
scroll to position [102, 0]
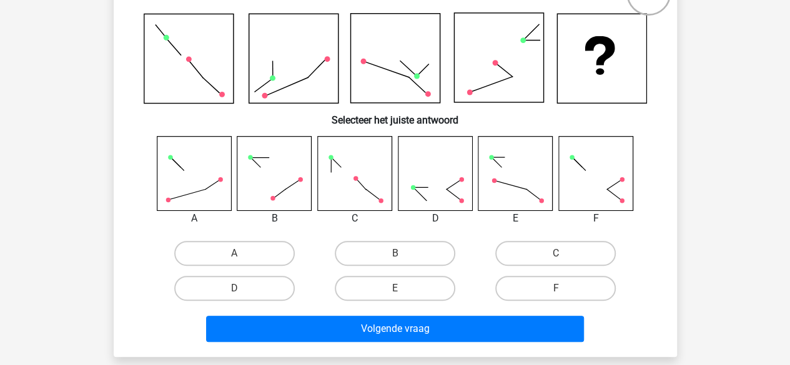
click at [381, 253] on label "B" at bounding box center [395, 253] width 120 height 25
click at [395, 253] on input "B" at bounding box center [399, 257] width 8 height 8
radio input "true"
click at [390, 283] on label "E" at bounding box center [395, 288] width 120 height 25
click at [395, 288] on input "E" at bounding box center [399, 292] width 8 height 8
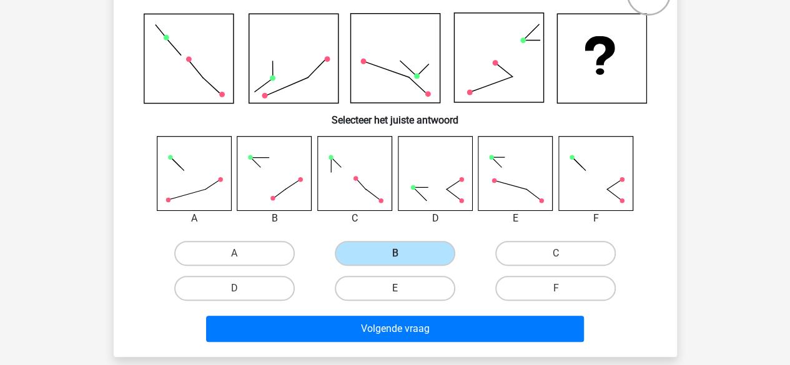
radio input "true"
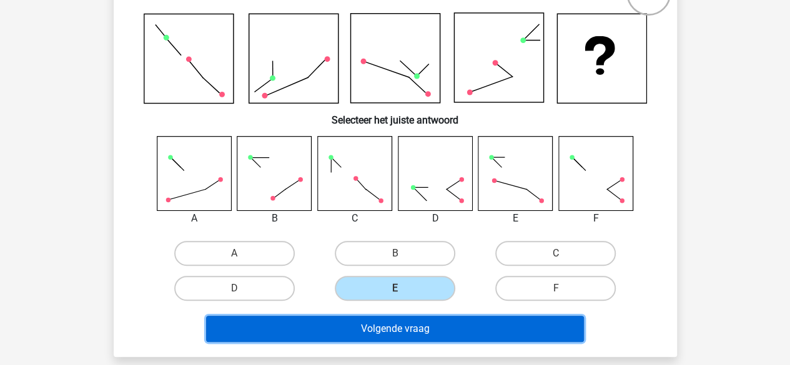
click at [391, 323] on button "Volgende vraag" at bounding box center [395, 329] width 378 height 26
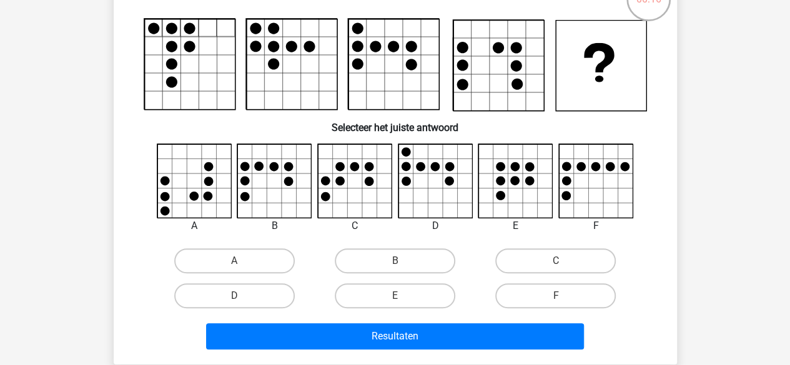
scroll to position [91, 0]
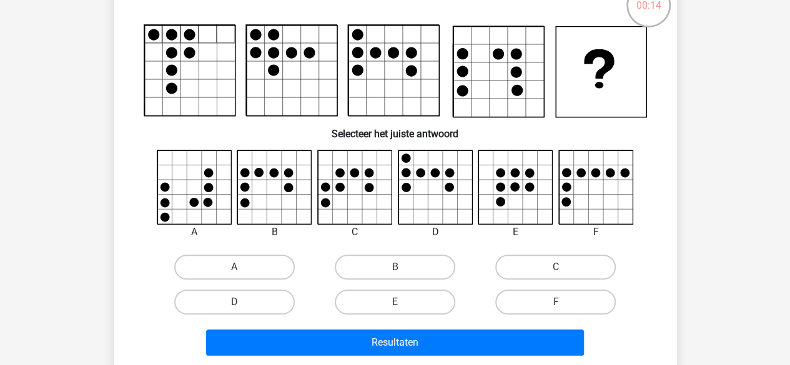
drag, startPoint x: 179, startPoint y: 85, endPoint x: 283, endPoint y: 65, distance: 106.2
click at [283, 65] on icon at bounding box center [291, 71] width 91 height 91
click at [546, 263] on label "C" at bounding box center [555, 267] width 120 height 25
click at [556, 267] on input "C" at bounding box center [560, 271] width 8 height 8
radio input "true"
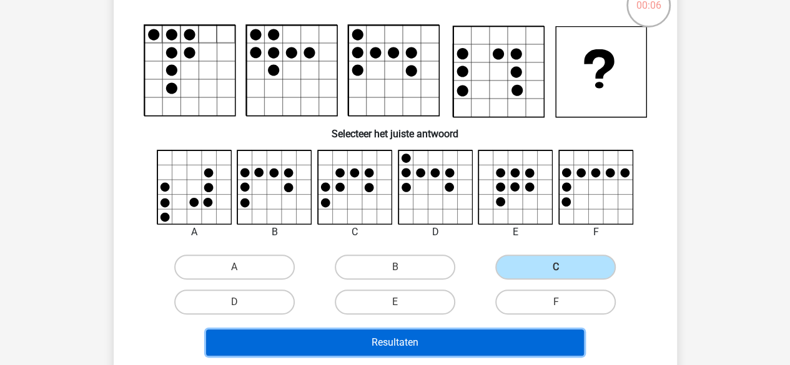
click at [502, 333] on button "Resultaten" at bounding box center [395, 343] width 378 height 26
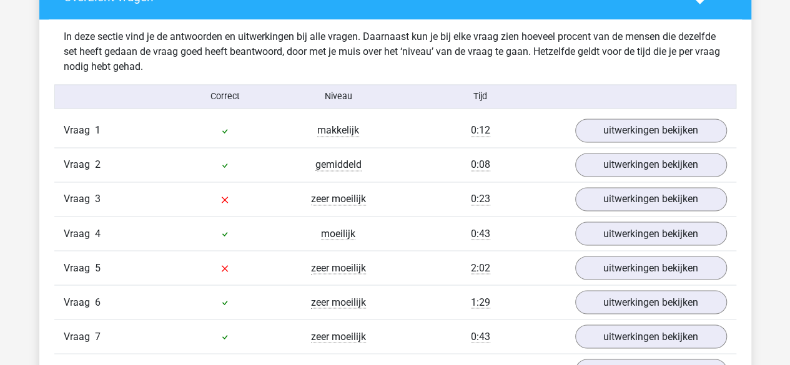
scroll to position [974, 0]
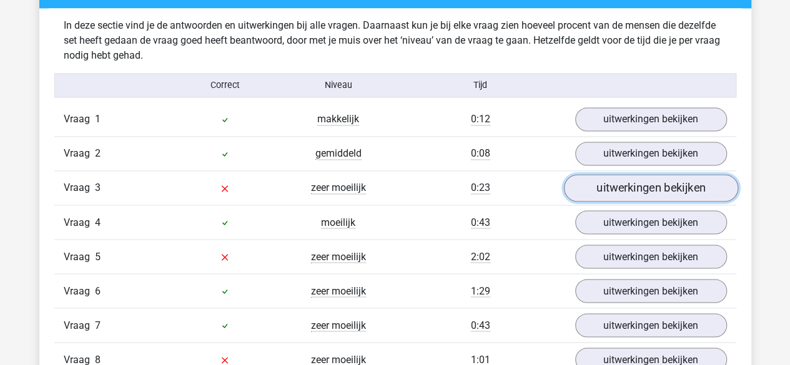
click at [599, 190] on link "uitwerkingen bekijken" at bounding box center [650, 188] width 174 height 27
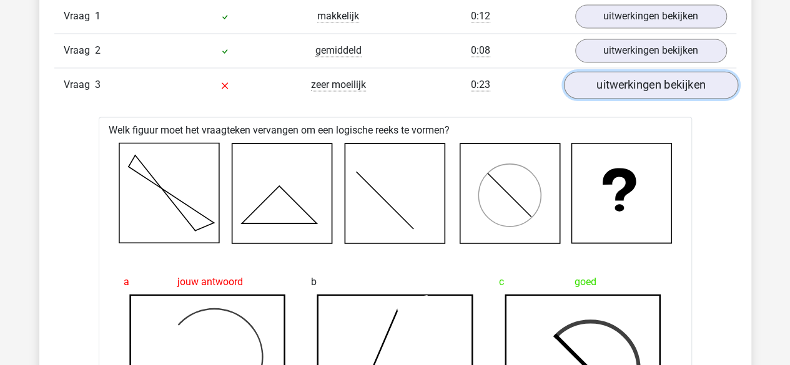
scroll to position [1076, 0]
click at [614, 83] on link "uitwerkingen bekijken" at bounding box center [650, 85] width 174 height 27
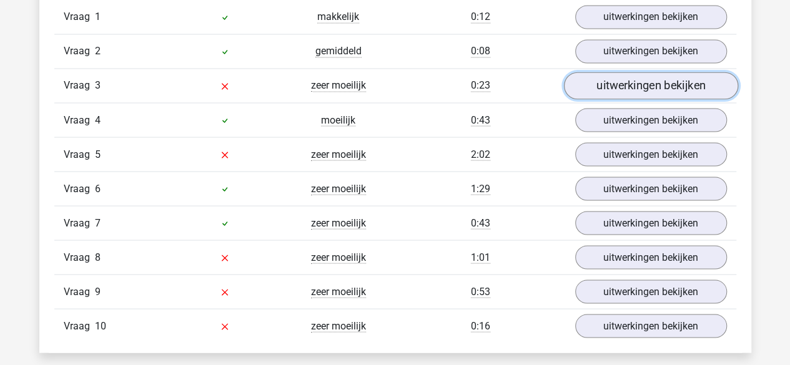
click at [614, 83] on link "uitwerkingen bekijken" at bounding box center [650, 85] width 174 height 27
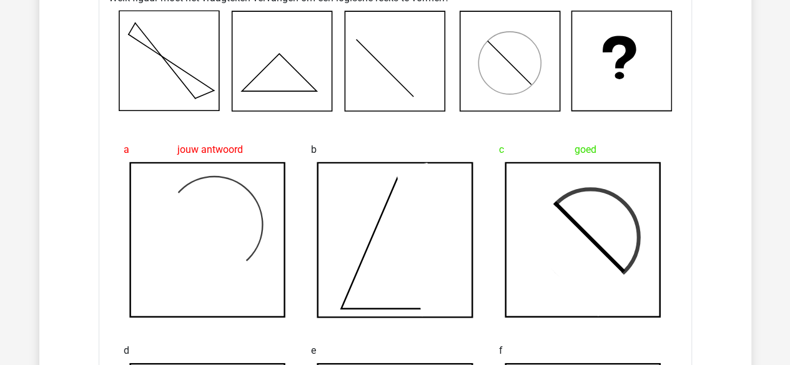
scroll to position [1103, 0]
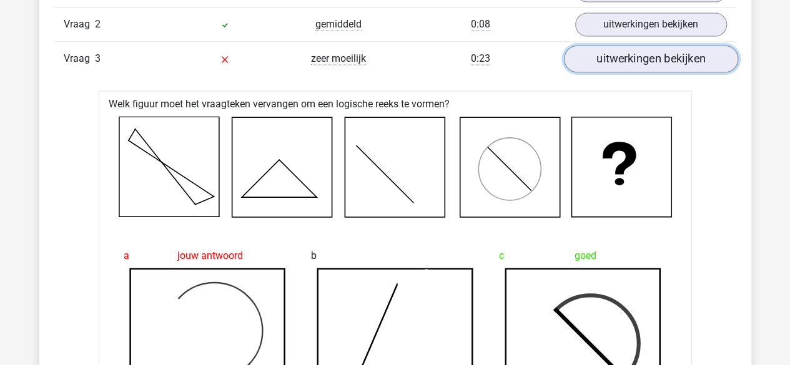
click at [634, 62] on link "uitwerkingen bekijken" at bounding box center [650, 59] width 174 height 27
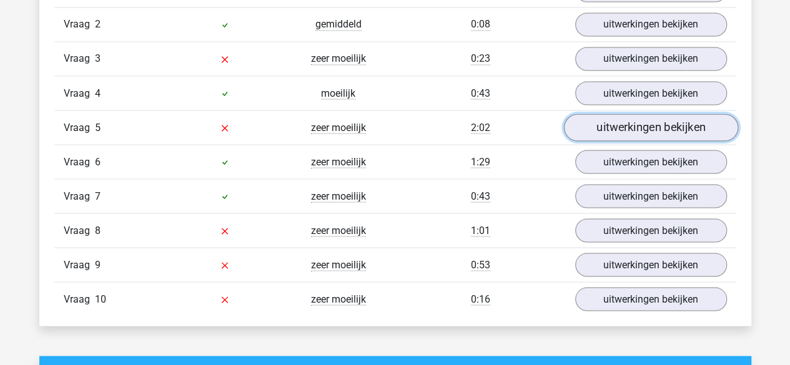
click at [634, 130] on link "uitwerkingen bekijken" at bounding box center [650, 127] width 174 height 27
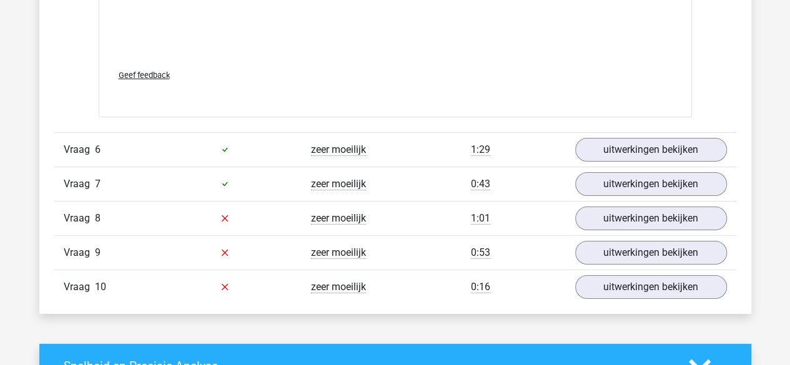
scroll to position [2270, 0]
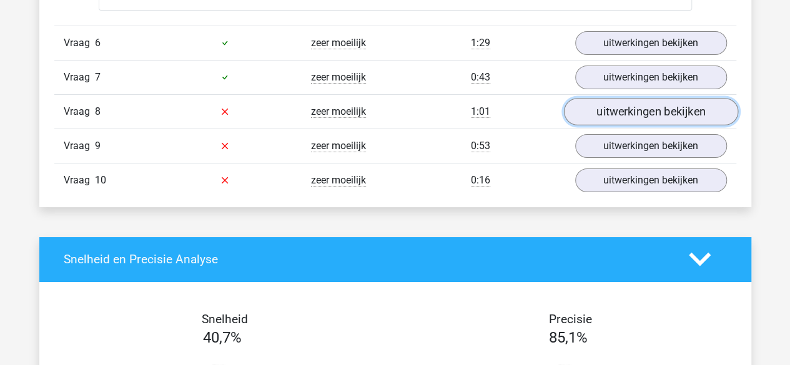
click at [604, 107] on link "uitwerkingen bekijken" at bounding box center [650, 111] width 174 height 27
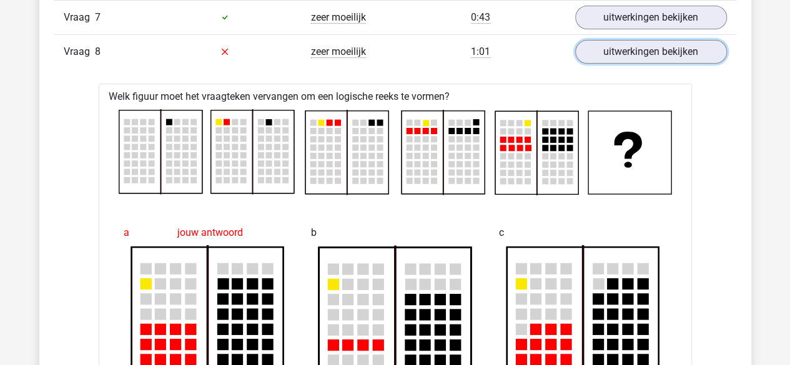
scroll to position [2329, 0]
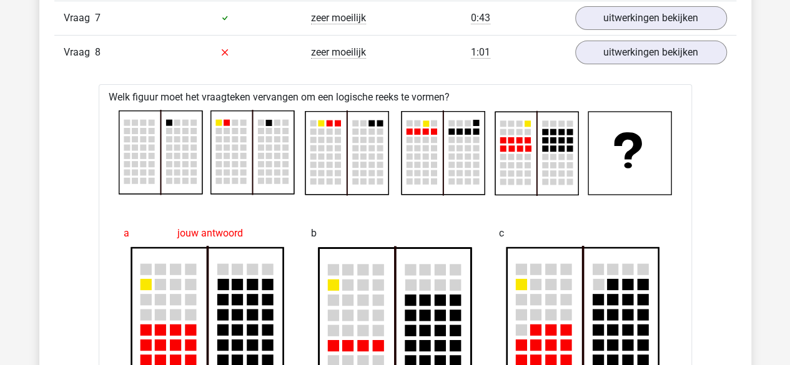
drag, startPoint x: 609, startPoint y: 28, endPoint x: 597, endPoint y: 27, distance: 11.9
click at [597, 27] on div "Vraag 7 zeer moeilijk 0:43 uitwerkingen bekijken" at bounding box center [395, 18] width 682 height 34
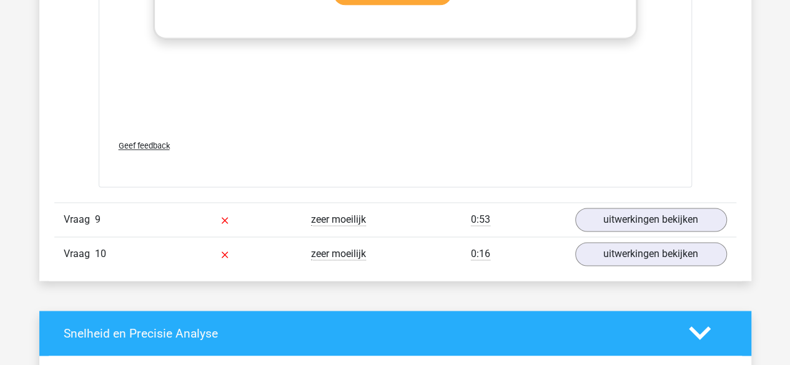
scroll to position [3227, 0]
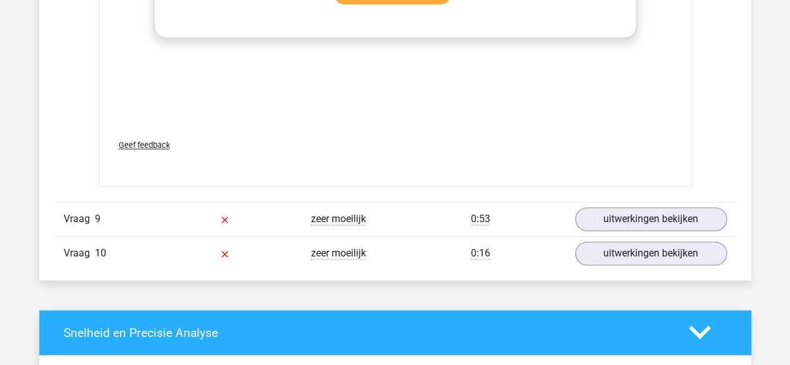
click at [690, 210] on link "uitwerkingen bekijken" at bounding box center [650, 218] width 174 height 27
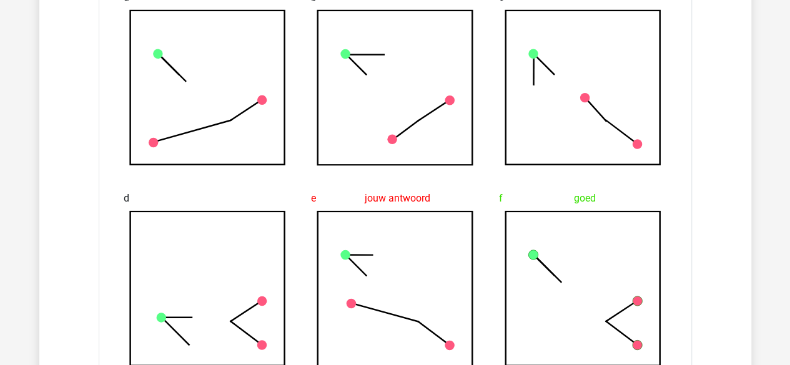
scroll to position [3656, 0]
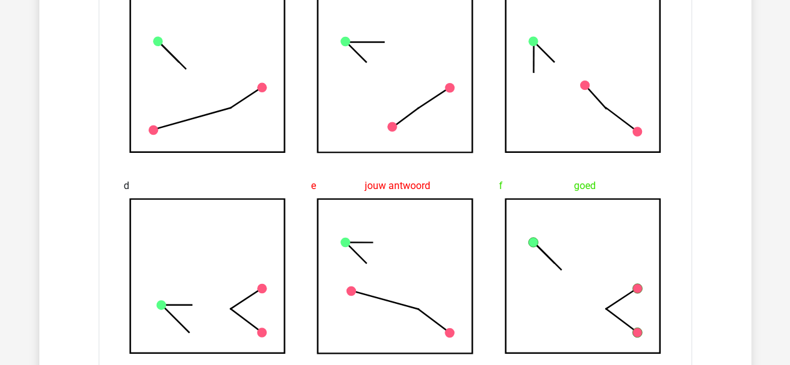
click at [690, 210] on div "Welk figuur moet het vraagteken vervangen om een logische reeks te vormen? a b" at bounding box center [395, 328] width 593 height 1014
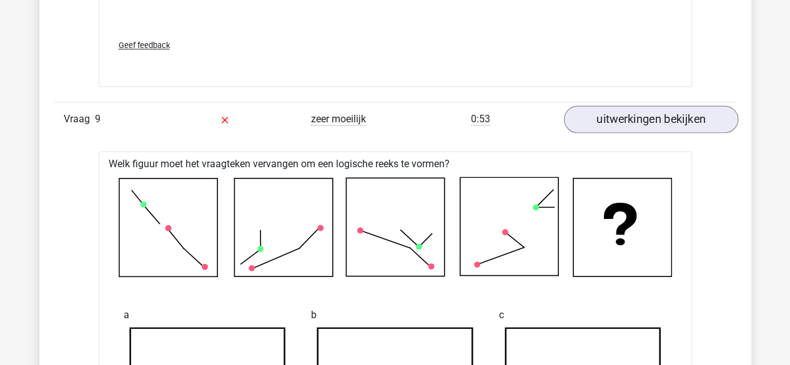
scroll to position [3325, 0]
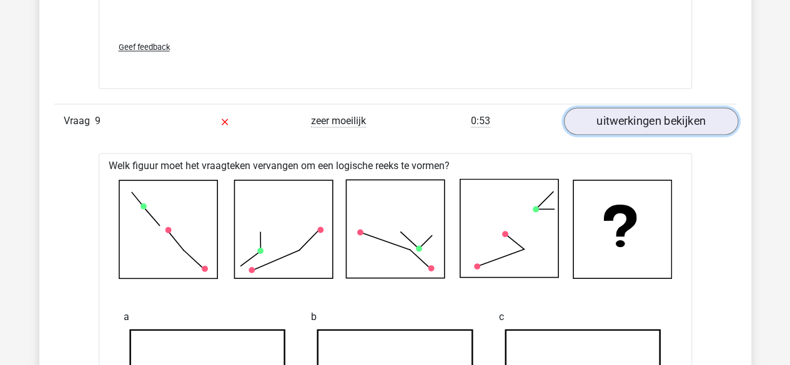
click at [658, 122] on link "uitwerkingen bekijken" at bounding box center [650, 120] width 174 height 27
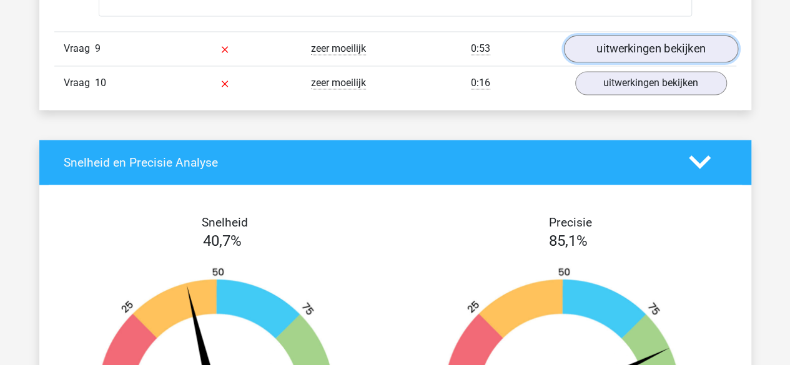
scroll to position [3394, 0]
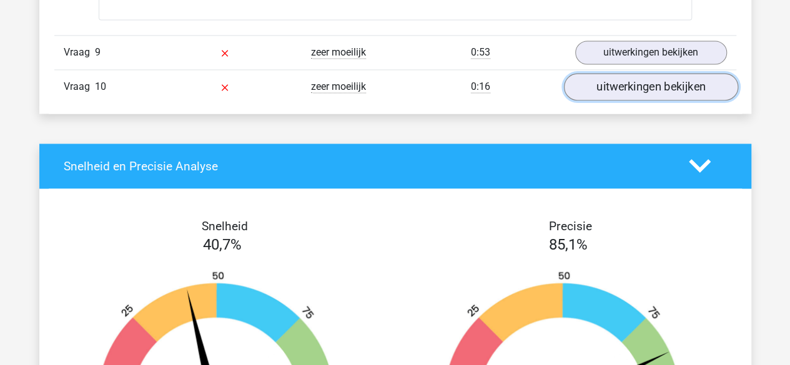
click at [642, 76] on link "uitwerkingen bekijken" at bounding box center [650, 86] width 174 height 27
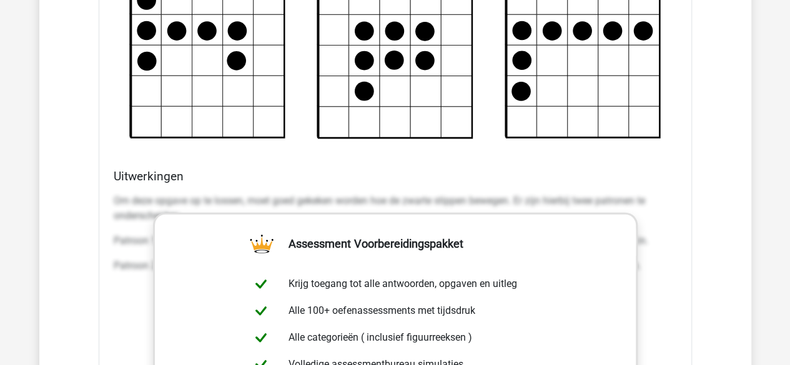
scroll to position [4007, 0]
